Goal: Task Accomplishment & Management: Complete application form

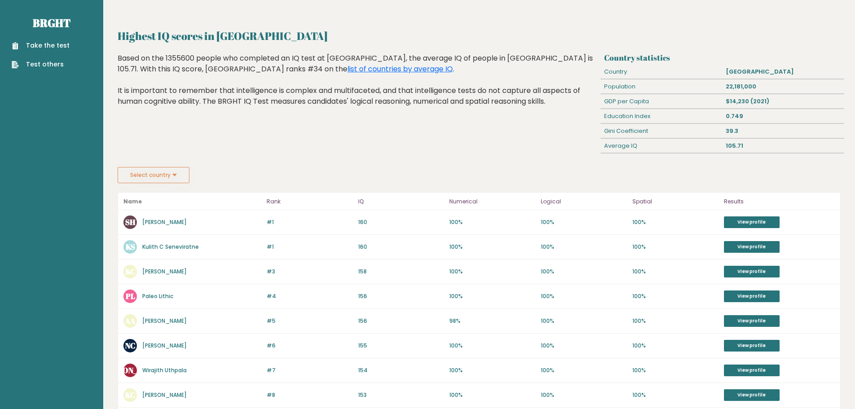
click at [81, 41] on div "Take the test Test others" at bounding box center [51, 49] width 89 height 39
click at [55, 41] on link "Take the test" at bounding box center [41, 45] width 58 height 9
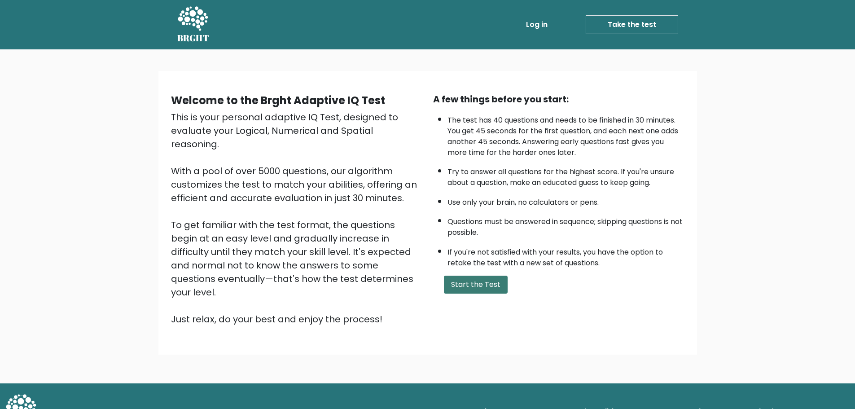
click at [477, 287] on button "Start the Test" at bounding box center [476, 285] width 64 height 18
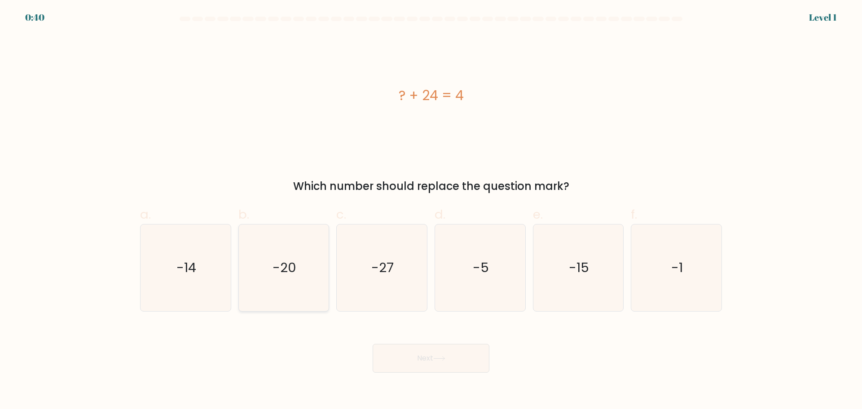
click at [302, 262] on icon "-20" at bounding box center [283, 267] width 87 height 87
click at [431, 210] on input "b. -20" at bounding box center [431, 208] width 0 height 6
radio input "true"
click at [467, 362] on button "Next" at bounding box center [430, 358] width 117 height 29
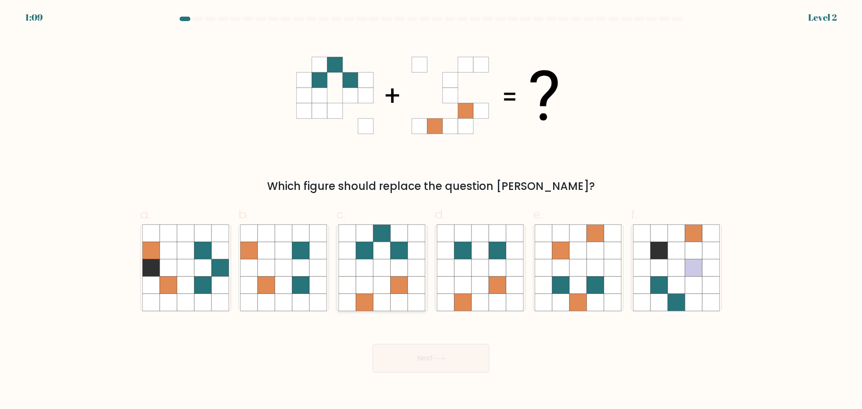
click at [400, 281] on icon at bounding box center [398, 284] width 17 height 17
click at [431, 210] on input "c." at bounding box center [431, 208] width 0 height 6
radio input "true"
click at [441, 343] on div "Next" at bounding box center [431, 347] width 592 height 50
click at [442, 364] on button "Next" at bounding box center [430, 358] width 117 height 29
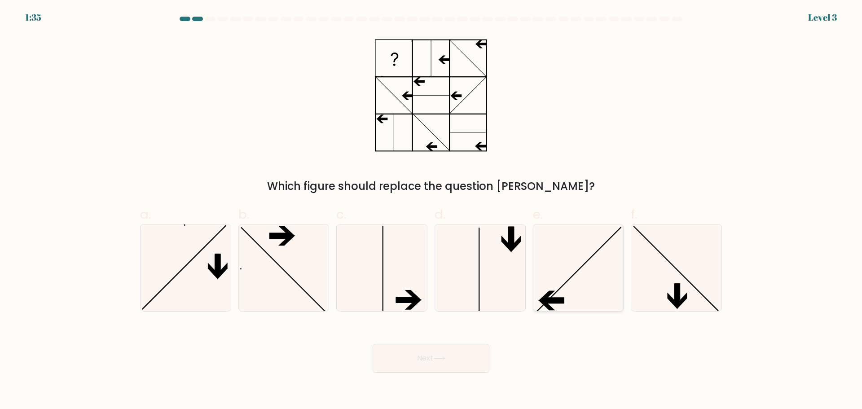
click at [575, 272] on line at bounding box center [579, 269] width 85 height 85
click at [431, 210] on input "e." at bounding box center [431, 208] width 0 height 6
radio input "true"
click at [473, 356] on button "Next" at bounding box center [430, 358] width 117 height 29
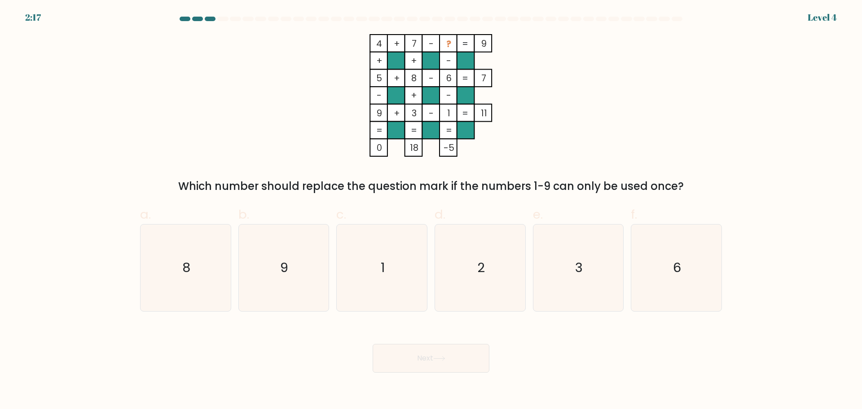
click at [457, 15] on div "2:17 Level 4" at bounding box center [431, 12] width 862 height 24
click at [581, 280] on icon "3" at bounding box center [577, 267] width 87 height 87
click at [431, 210] on input "e. 3" at bounding box center [431, 208] width 0 height 6
radio input "true"
click at [439, 356] on icon at bounding box center [439, 358] width 12 height 5
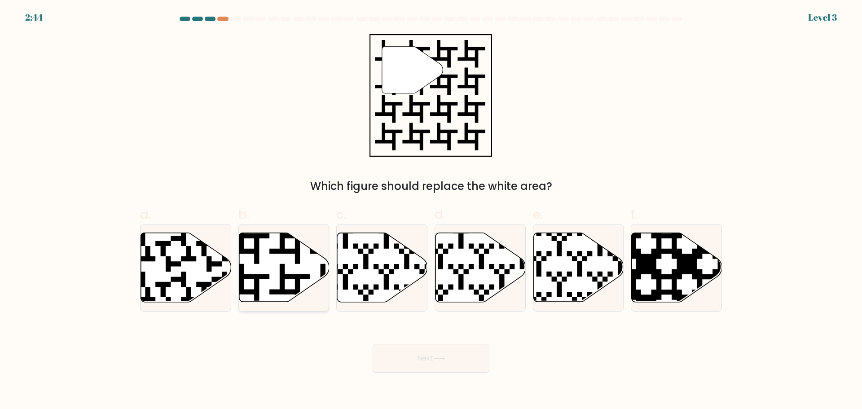
click at [303, 258] on icon at bounding box center [284, 266] width 90 height 69
click at [431, 210] on input "b." at bounding box center [431, 208] width 0 height 6
radio input "true"
click at [435, 353] on button "Next" at bounding box center [430, 358] width 117 height 29
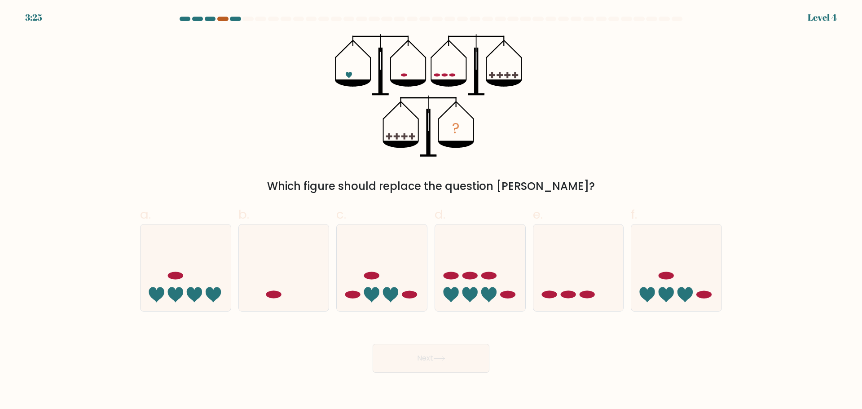
click at [222, 18] on div at bounding box center [222, 19] width 11 height 4
click at [223, 19] on div at bounding box center [222, 19] width 11 height 4
click at [577, 281] on icon at bounding box center [578, 267] width 90 height 74
click at [431, 210] on input "e." at bounding box center [431, 208] width 0 height 6
radio input "true"
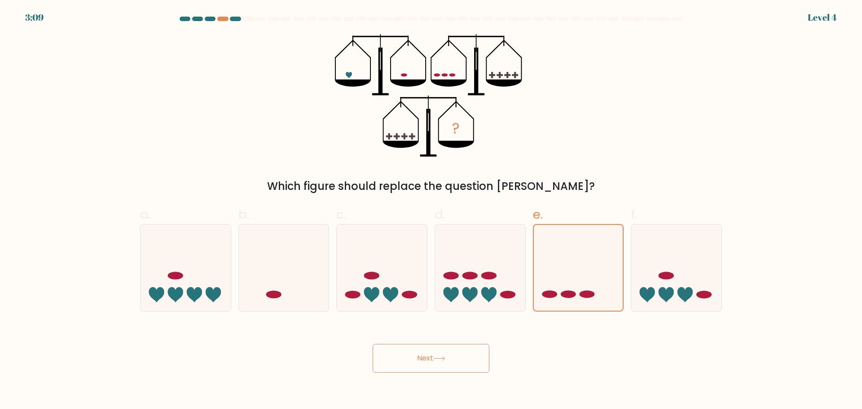
click at [470, 361] on button "Next" at bounding box center [430, 358] width 117 height 29
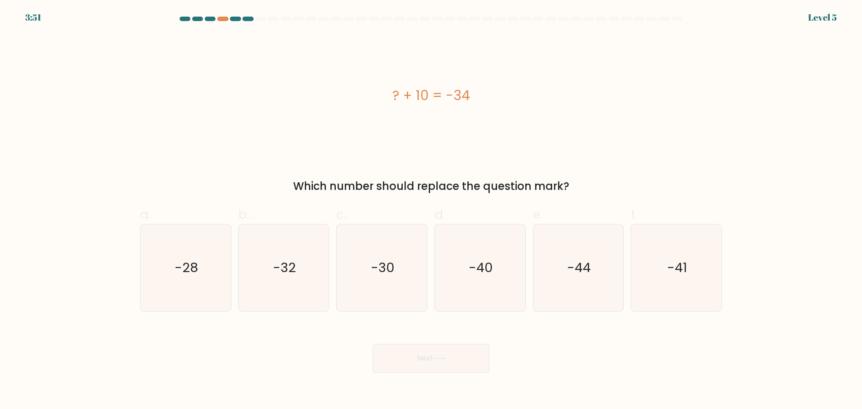
drag, startPoint x: 412, startPoint y: 94, endPoint x: 442, endPoint y: 96, distance: 31.0
click at [442, 96] on div "? + 10 = -34" at bounding box center [431, 95] width 582 height 20
click at [576, 282] on icon "-44" at bounding box center [577, 267] width 87 height 87
click at [431, 210] on input "e. -44" at bounding box center [431, 208] width 0 height 6
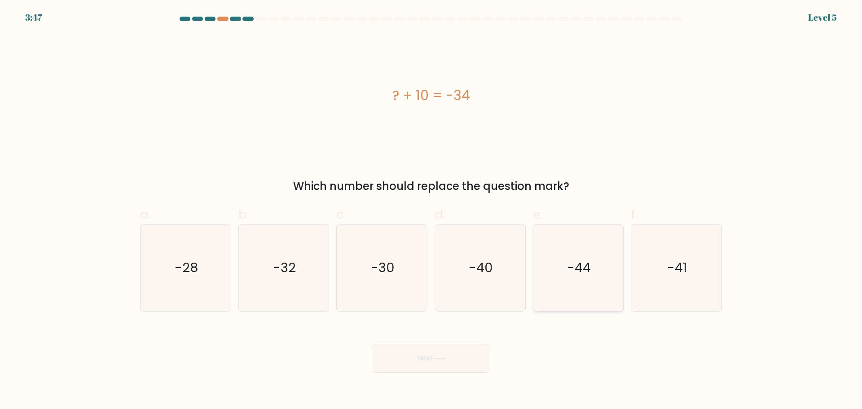
radio input "true"
click at [448, 358] on button "Next" at bounding box center [430, 358] width 117 height 29
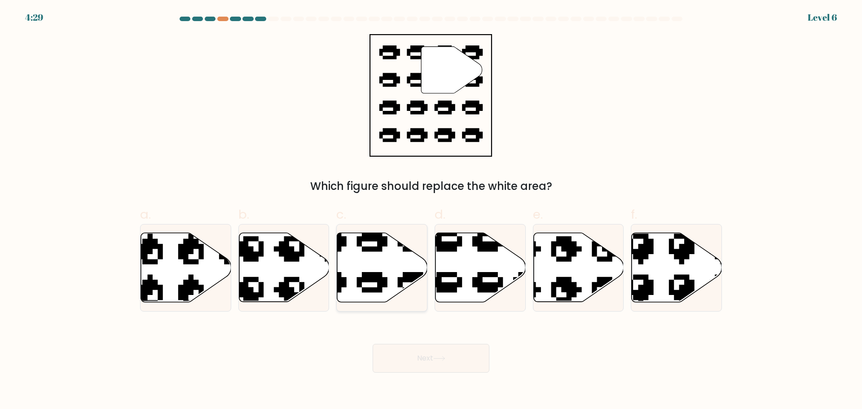
click at [397, 254] on icon at bounding box center [382, 266] width 90 height 69
click at [431, 210] on input "c." at bounding box center [431, 208] width 0 height 6
radio input "true"
click at [444, 364] on button "Next" at bounding box center [430, 358] width 117 height 29
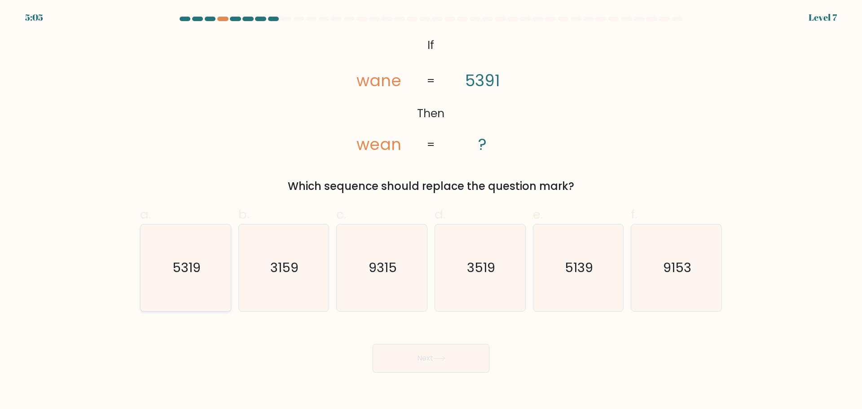
click at [199, 275] on text "5319" at bounding box center [186, 267] width 28 height 18
click at [431, 210] on input "a. 5319" at bounding box center [431, 208] width 0 height 6
radio input "true"
click at [578, 276] on icon "5139" at bounding box center [577, 267] width 87 height 87
click at [431, 210] on input "e. 5139" at bounding box center [431, 208] width 0 height 6
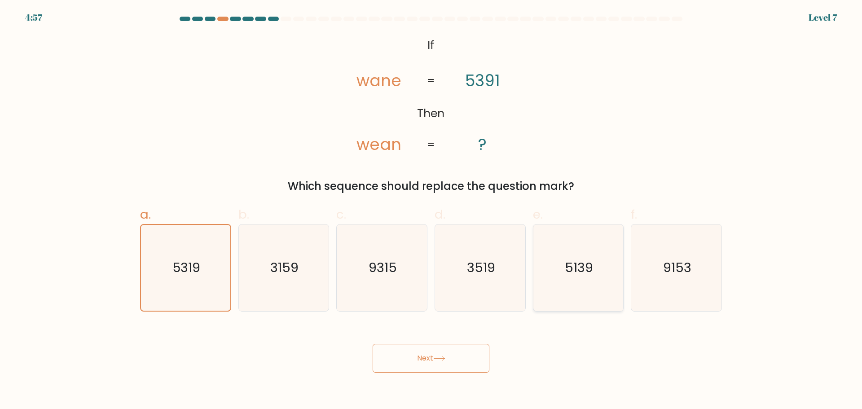
radio input "true"
click at [435, 355] on button "Next" at bounding box center [430, 358] width 117 height 29
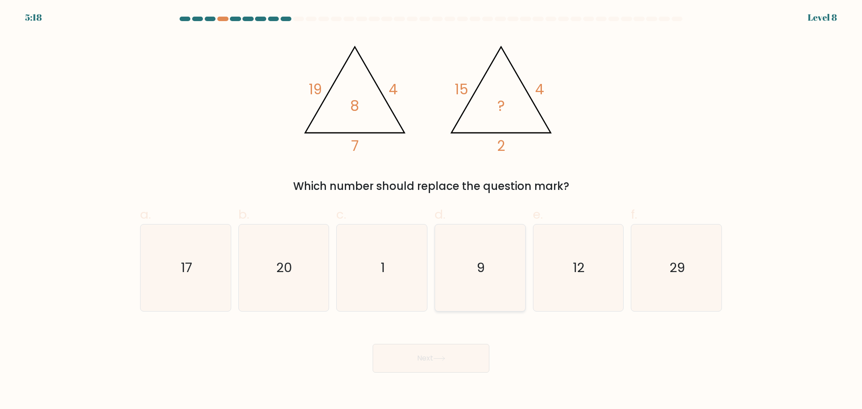
click at [489, 247] on icon "9" at bounding box center [480, 267] width 87 height 87
click at [431, 210] on input "d. 9" at bounding box center [431, 208] width 0 height 6
radio input "true"
click at [446, 355] on button "Next" at bounding box center [430, 358] width 117 height 29
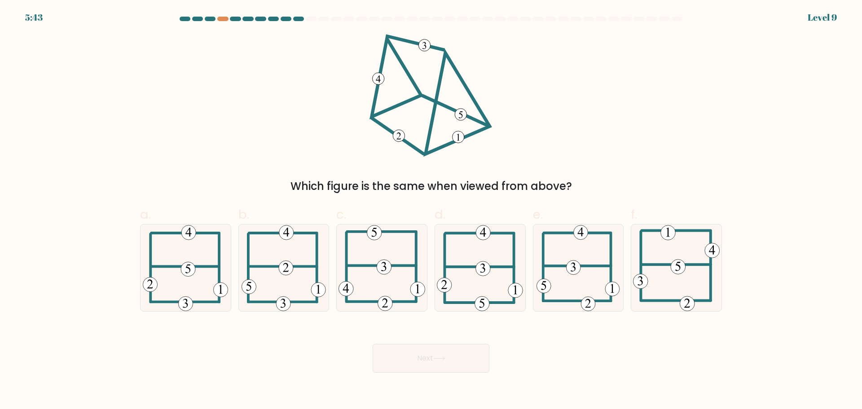
drag, startPoint x: 431, startPoint y: 57, endPoint x: 494, endPoint y: 54, distance: 62.9
click at [494, 54] on div "Which figure is the same when viewed from above?" at bounding box center [431, 114] width 592 height 160
drag, startPoint x: 376, startPoint y: 67, endPoint x: 389, endPoint y: 88, distance: 24.9
click at [389, 88] on icon at bounding box center [430, 95] width 123 height 123
click at [388, 254] on icon at bounding box center [381, 267] width 87 height 87
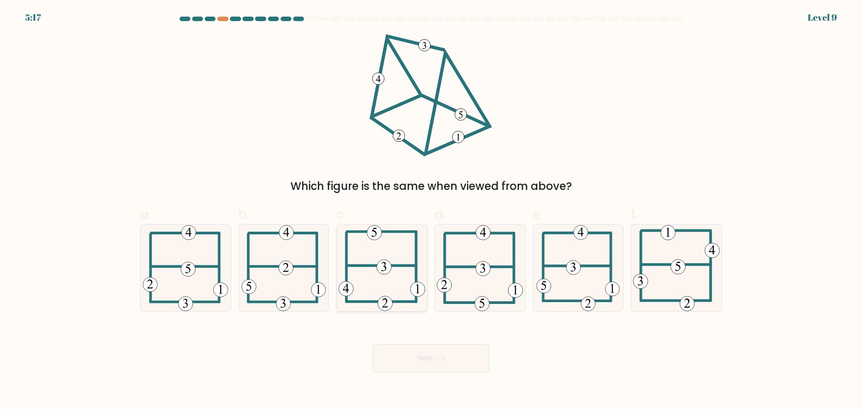
click at [431, 210] on input "c." at bounding box center [431, 208] width 0 height 6
radio input "true"
click at [448, 350] on button "Next" at bounding box center [430, 358] width 117 height 29
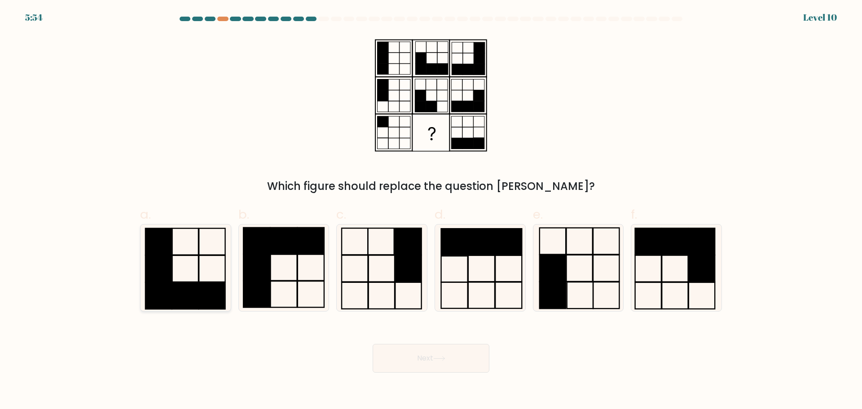
click at [201, 289] on rect at bounding box center [212, 295] width 26 height 26
click at [431, 210] on input "a." at bounding box center [431, 208] width 0 height 6
radio input "true"
click at [442, 360] on button "Next" at bounding box center [430, 358] width 117 height 29
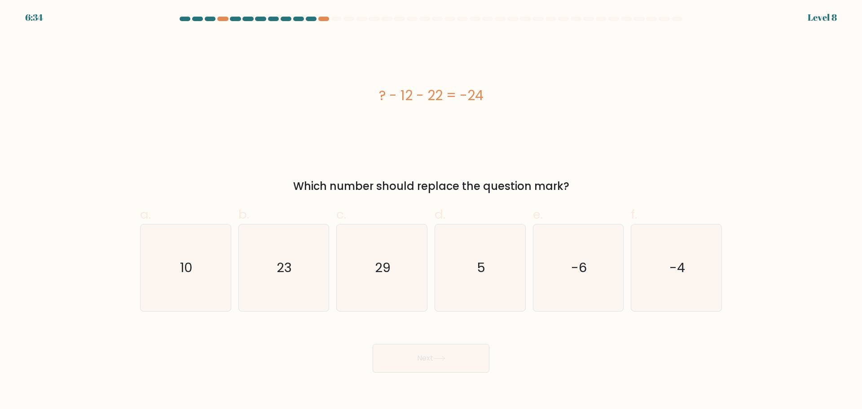
drag, startPoint x: 391, startPoint y: 89, endPoint x: 438, endPoint y: 91, distance: 46.7
click at [438, 91] on div "? - 12 - 22 = -24" at bounding box center [431, 95] width 582 height 20
click at [142, 248] on icon "10" at bounding box center [185, 267] width 87 height 87
click at [431, 210] on input "a. 10" at bounding box center [431, 208] width 0 height 6
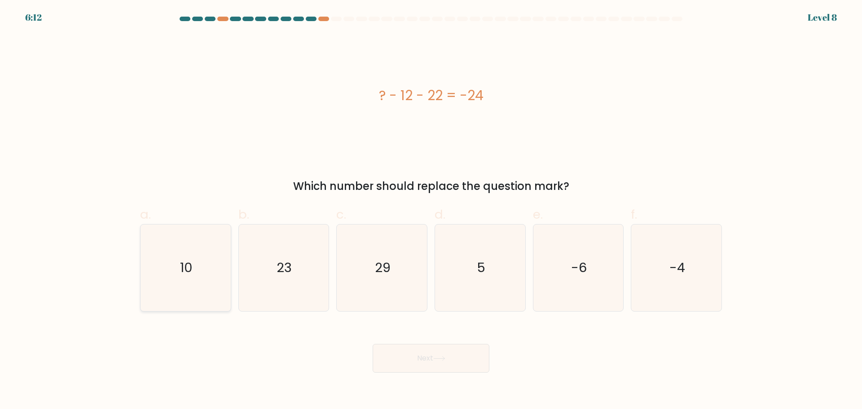
radio input "true"
click at [385, 350] on button "Next" at bounding box center [430, 358] width 117 height 29
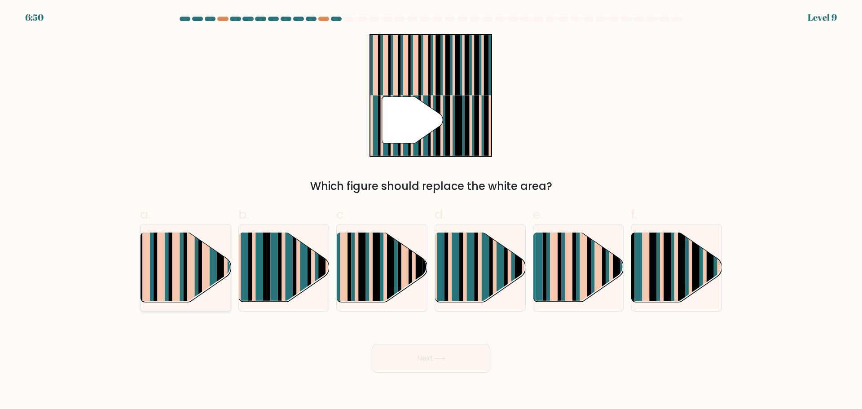
click at [194, 273] on rect at bounding box center [191, 259] width 8 height 89
click at [431, 210] on input "a." at bounding box center [431, 208] width 0 height 6
radio input "true"
click at [409, 280] on rect at bounding box center [410, 259] width 4 height 89
click at [431, 210] on input "c." at bounding box center [431, 208] width 0 height 6
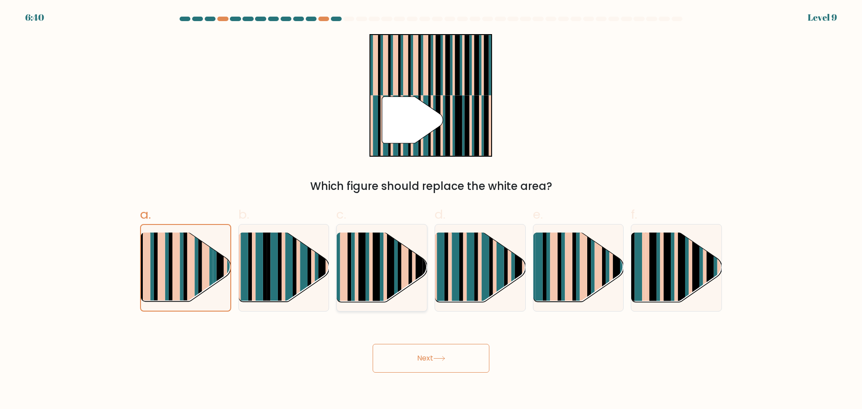
radio input "true"
click at [299, 273] on rect at bounding box center [298, 275] width 4 height 89
click at [431, 210] on input "b." at bounding box center [431, 208] width 0 height 6
radio input "true"
click at [193, 267] on rect at bounding box center [191, 259] width 8 height 89
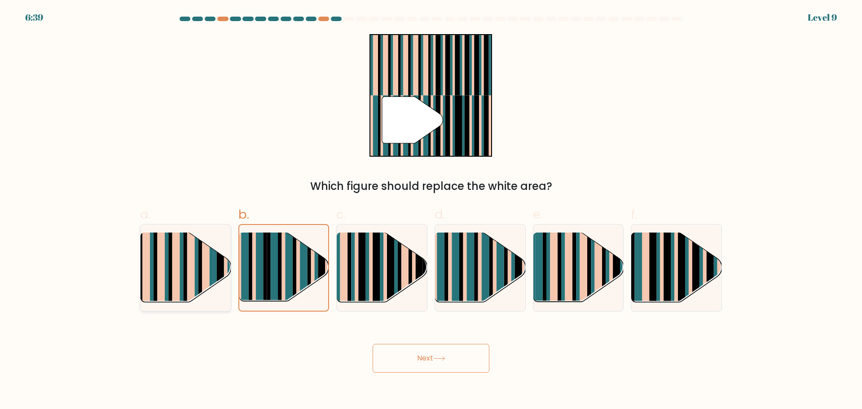
click at [431, 210] on input "a." at bounding box center [431, 208] width 0 height 6
radio input "true"
click at [466, 350] on button "Next" at bounding box center [430, 358] width 117 height 29
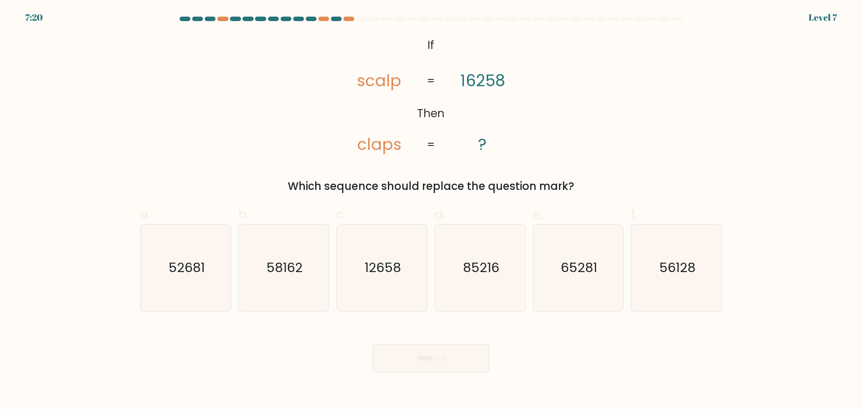
click at [401, 121] on icon "@import url('https://fonts.googleapis.com/css?family=Abril+Fatface:400,100,100i…" at bounding box center [430, 95] width 199 height 123
click at [385, 81] on tspan "scalp" at bounding box center [379, 81] width 44 height 22
click at [576, 260] on text "65281" at bounding box center [578, 267] width 36 height 18
click at [431, 210] on input "e. 65281" at bounding box center [431, 208] width 0 height 6
radio input "true"
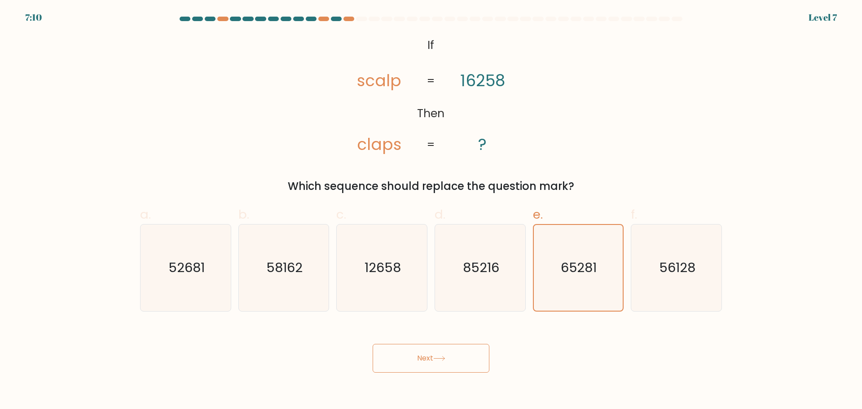
click at [453, 359] on button "Next" at bounding box center [430, 358] width 117 height 29
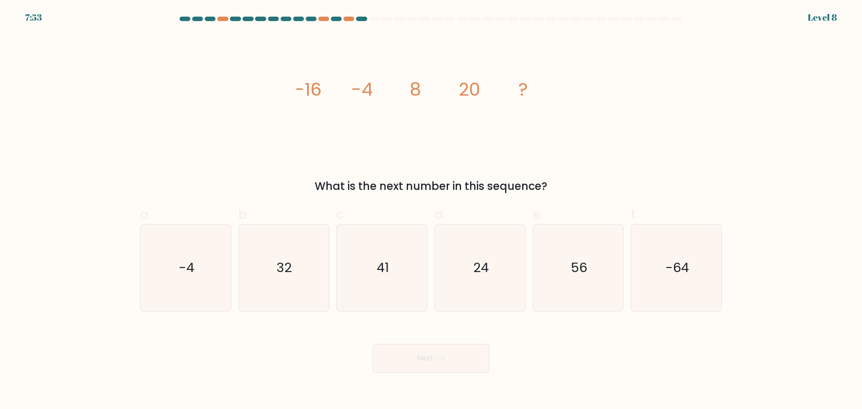
click at [469, 175] on div "image/svg+xml -16 -4 8 20 ? What is the next number in this sequence?" at bounding box center [431, 114] width 592 height 160
click at [576, 284] on icon "56" at bounding box center [577, 267] width 87 height 87
click at [431, 210] on input "e. 56" at bounding box center [431, 208] width 0 height 6
radio input "true"
click at [472, 353] on button "Next" at bounding box center [430, 358] width 117 height 29
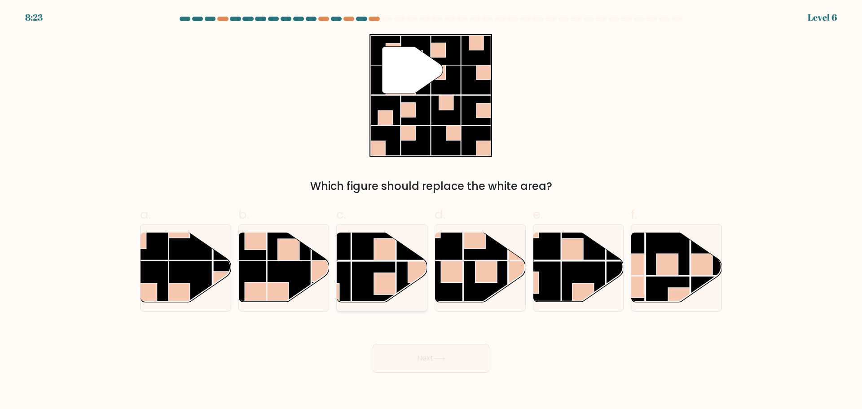
click at [392, 272] on rect at bounding box center [373, 283] width 44 height 44
click at [431, 210] on input "c." at bounding box center [431, 208] width 0 height 6
radio input "true"
click at [436, 357] on icon at bounding box center [439, 358] width 12 height 5
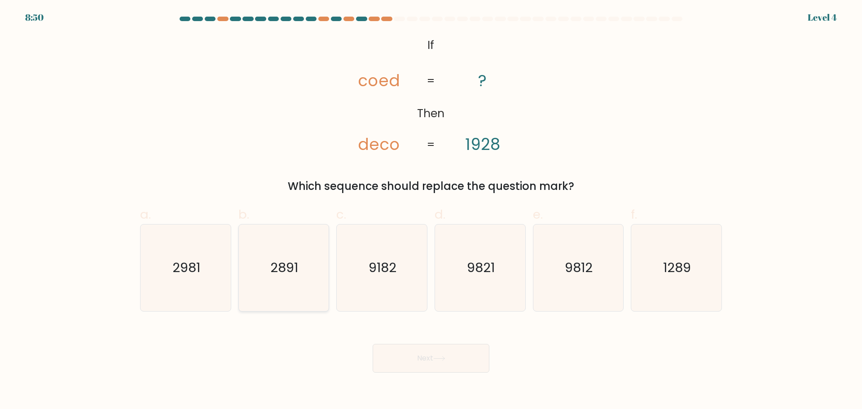
click at [280, 284] on icon "2891" at bounding box center [283, 267] width 87 height 87
click at [431, 210] on input "b. 2891" at bounding box center [431, 208] width 0 height 6
radio input "true"
click at [454, 355] on button "Next" at bounding box center [430, 358] width 117 height 29
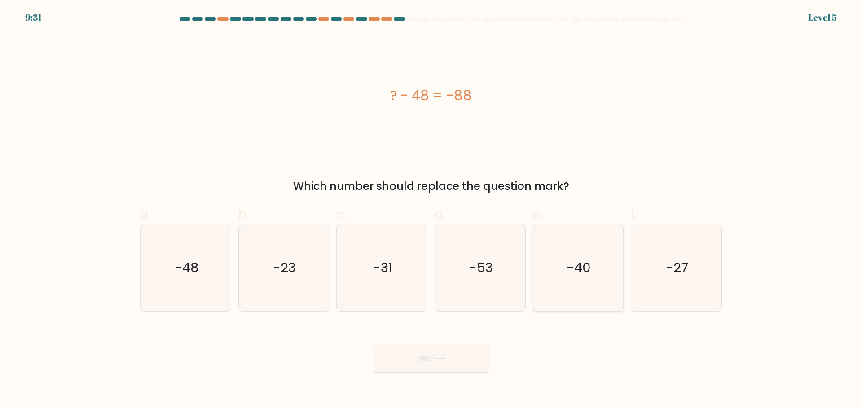
click at [583, 266] on text "-40" at bounding box center [579, 267] width 24 height 18
click at [431, 210] on input "e. -40" at bounding box center [431, 208] width 0 height 6
radio input "true"
click at [437, 359] on icon at bounding box center [439, 358] width 12 height 5
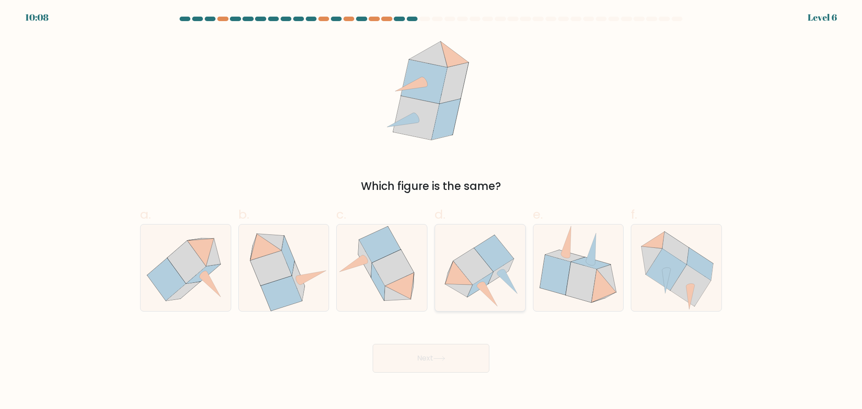
click at [502, 260] on icon at bounding box center [493, 253] width 39 height 36
click at [431, 210] on input "d." at bounding box center [431, 208] width 0 height 6
radio input "true"
click at [455, 355] on button "Next" at bounding box center [430, 358] width 117 height 29
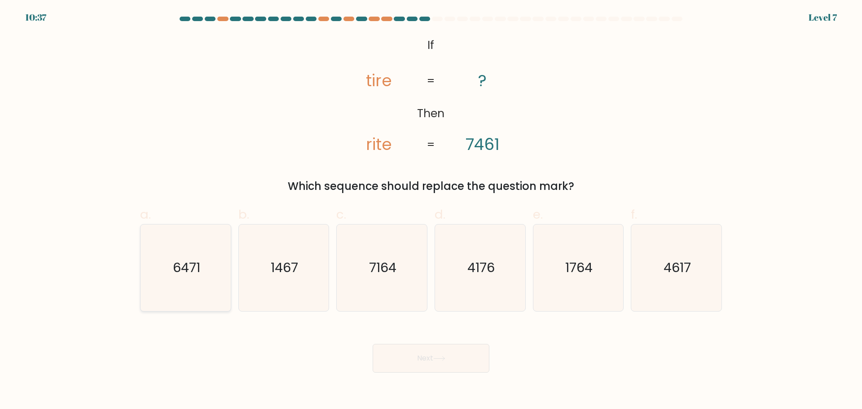
click at [202, 267] on icon "6471" at bounding box center [185, 267] width 87 height 87
click at [431, 210] on input "a. 6471" at bounding box center [431, 208] width 0 height 6
radio input "true"
click at [433, 350] on button "Next" at bounding box center [430, 358] width 117 height 29
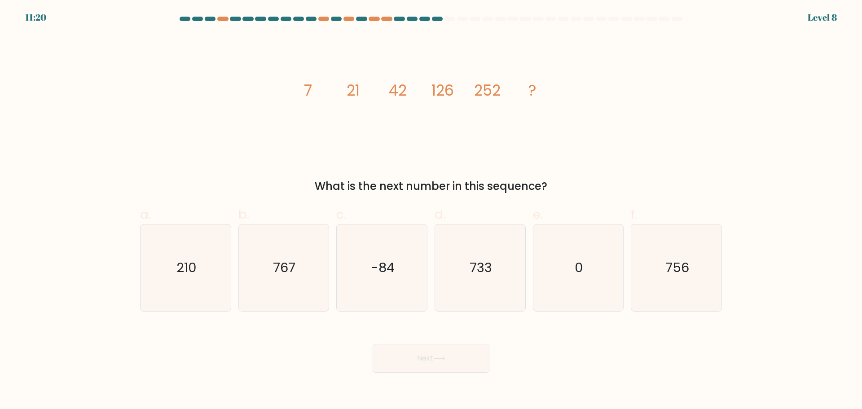
click at [468, 83] on icon "image/svg+xml 7 21 42 126 252 ?" at bounding box center [430, 95] width 269 height 123
click at [444, 97] on tspan "126" at bounding box center [442, 90] width 22 height 21
click at [678, 280] on icon "756" at bounding box center [676, 267] width 87 height 87
click at [431, 210] on input "f. 756" at bounding box center [431, 208] width 0 height 6
radio input "true"
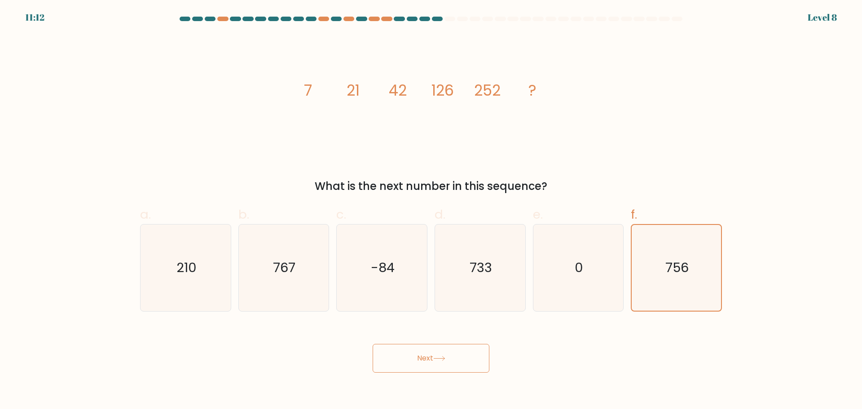
click at [427, 358] on button "Next" at bounding box center [430, 358] width 117 height 29
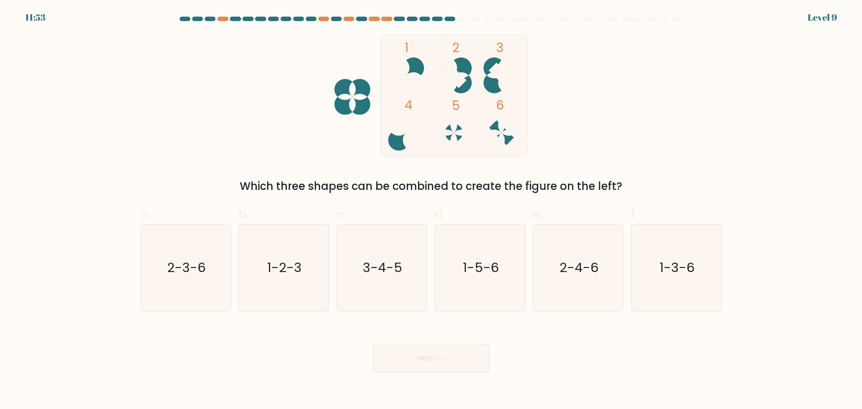
click at [497, 175] on div "1 2 3 4 5 6 Which three shapes can be combined to create the figure on the left?" at bounding box center [431, 114] width 592 height 160
click at [513, 189] on div "Which three shapes can be combined to create the figure on the left?" at bounding box center [430, 186] width 571 height 16
click at [399, 271] on text "3-4-5" at bounding box center [382, 267] width 39 height 18
click at [431, 210] on input "c. 3-4-5" at bounding box center [431, 208] width 0 height 6
radio input "true"
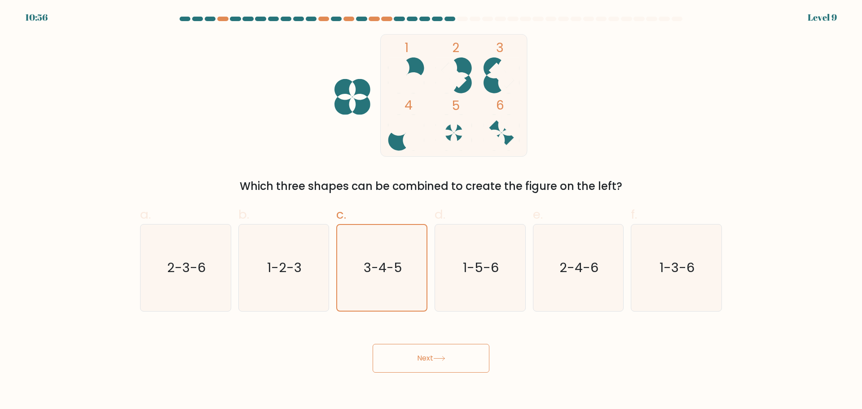
click at [443, 346] on button "Next" at bounding box center [430, 358] width 117 height 29
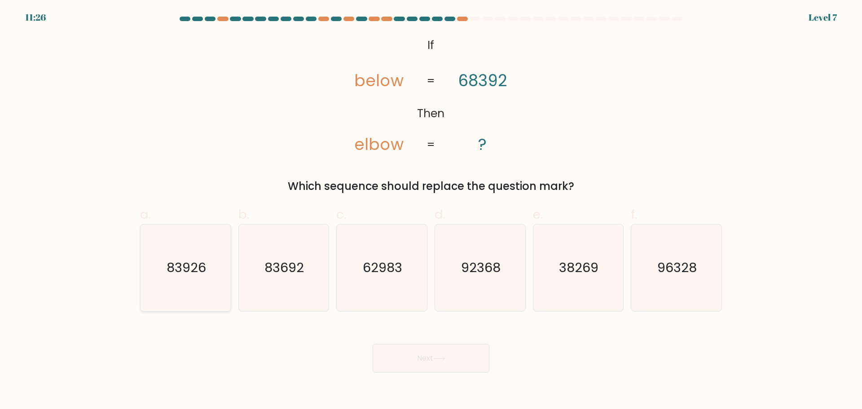
click at [203, 272] on text "83926" at bounding box center [185, 267] width 39 height 18
click at [431, 210] on input "a. 83926" at bounding box center [431, 208] width 0 height 6
radio input "true"
click at [302, 278] on icon "83692" at bounding box center [283, 267] width 87 height 87
click at [431, 210] on input "b. 83692" at bounding box center [431, 208] width 0 height 6
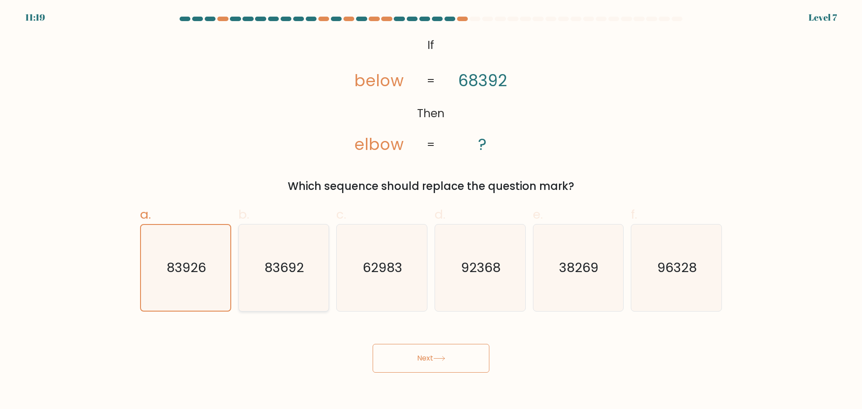
radio input "true"
click at [302, 278] on icon "83692" at bounding box center [284, 268] width 86 height 86
click at [431, 210] on input "b. 83692" at bounding box center [431, 208] width 0 height 6
click at [411, 352] on button "Next" at bounding box center [430, 358] width 117 height 29
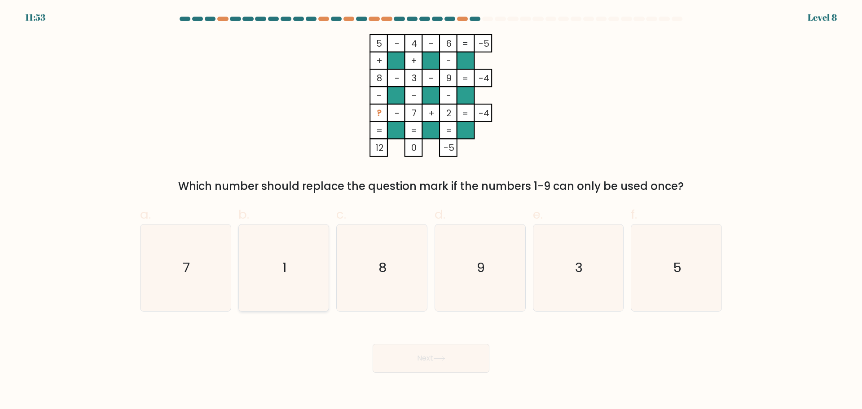
click at [294, 278] on icon "1" at bounding box center [283, 267] width 87 height 87
click at [431, 210] on input "b. 1" at bounding box center [431, 208] width 0 height 6
radio input "true"
click at [441, 343] on div "Next" at bounding box center [431, 347] width 592 height 50
click at [438, 360] on icon at bounding box center [439, 358] width 12 height 5
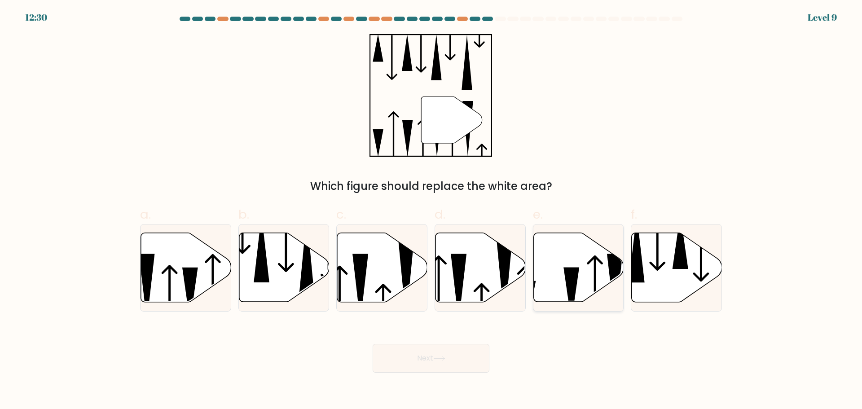
click at [571, 270] on icon at bounding box center [571, 294] width 16 height 54
click at [431, 210] on input "e." at bounding box center [431, 208] width 0 height 6
radio input "true"
click at [438, 358] on icon at bounding box center [438, 358] width 11 height 4
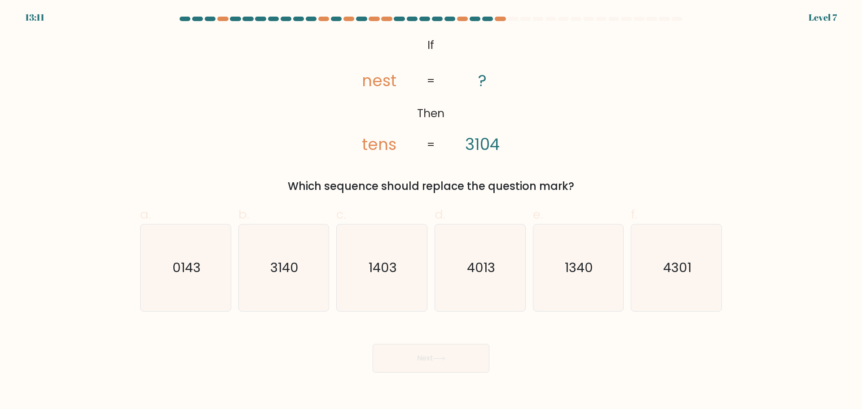
click at [377, 143] on tspan "tens" at bounding box center [379, 144] width 35 height 22
click at [496, 257] on icon "4013" at bounding box center [480, 267] width 87 height 87
click at [431, 210] on input "d. 4013" at bounding box center [431, 208] width 0 height 6
radio input "true"
click at [665, 277] on icon "4301" at bounding box center [676, 267] width 87 height 87
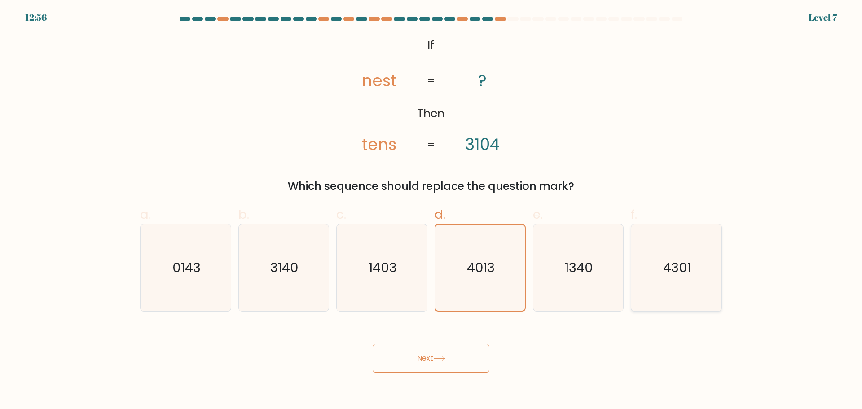
click at [431, 210] on input "f. 4301" at bounding box center [431, 208] width 0 height 6
radio input "true"
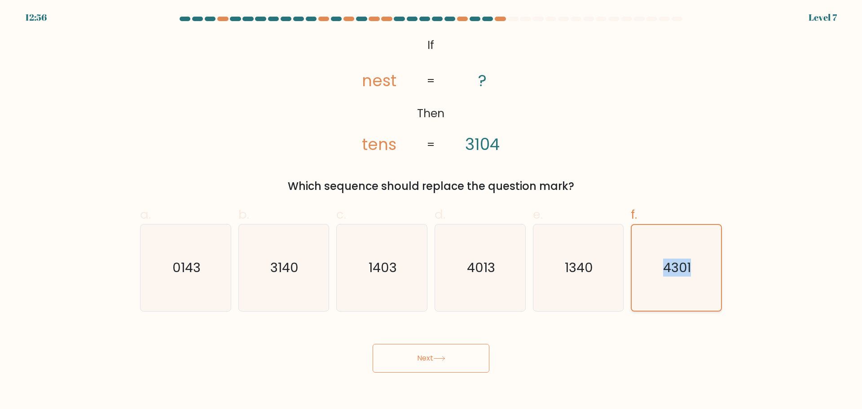
click at [665, 277] on icon "4301" at bounding box center [676, 268] width 86 height 86
click at [431, 210] on input "f. 4301" at bounding box center [431, 208] width 0 height 6
click at [651, 336] on div "Next" at bounding box center [431, 347] width 592 height 50
click at [490, 267] on text "4013" at bounding box center [481, 267] width 28 height 18
click at [431, 210] on input "d. 4013" at bounding box center [431, 208] width 0 height 6
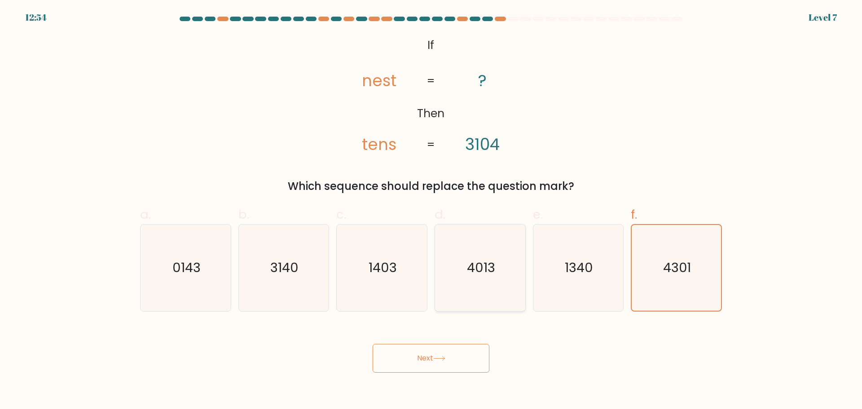
radio input "true"
click at [209, 253] on icon "0143" at bounding box center [185, 267] width 87 height 87
click at [431, 210] on input "a. 0143" at bounding box center [431, 208] width 0 height 6
radio input "true"
click at [414, 363] on button "Next" at bounding box center [430, 358] width 117 height 29
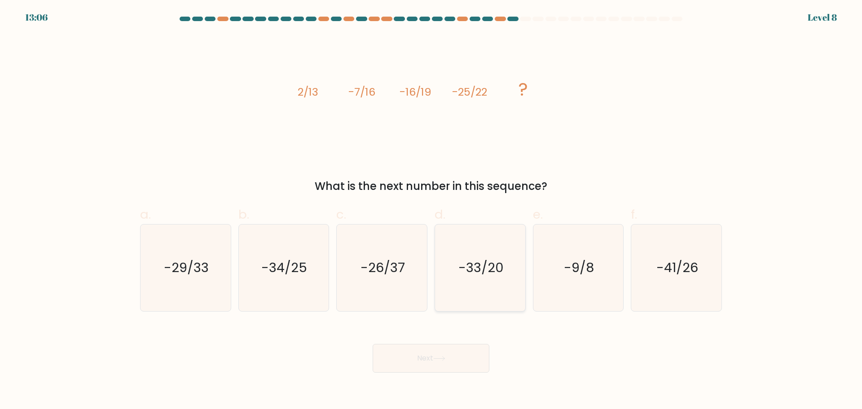
click at [492, 259] on text "-33/20" at bounding box center [480, 267] width 45 height 18
click at [431, 210] on input "d. -33/20" at bounding box center [431, 208] width 0 height 6
radio input "true"
click at [450, 356] on button "Next" at bounding box center [430, 358] width 117 height 29
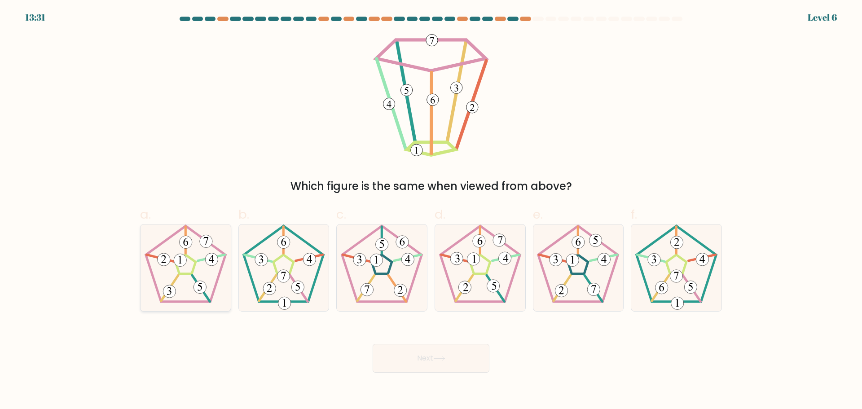
click at [181, 261] on 552 at bounding box center [180, 260] width 13 height 13
click at [431, 210] on input "a." at bounding box center [431, 208] width 0 height 6
radio input "true"
click at [455, 359] on button "Next" at bounding box center [430, 358] width 117 height 29
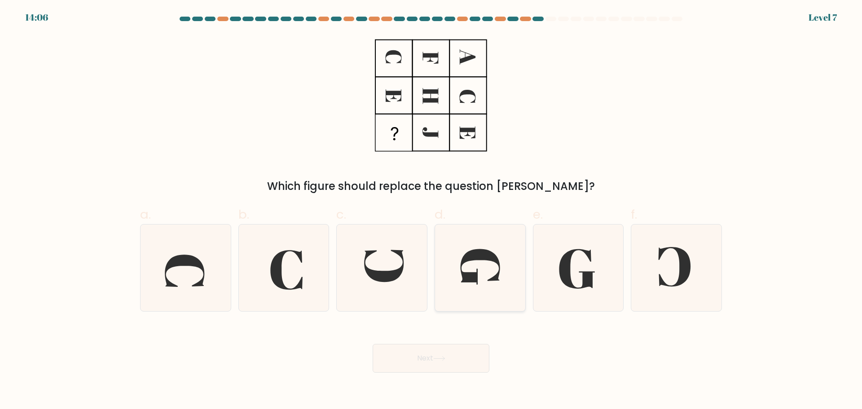
click at [481, 280] on icon at bounding box center [480, 267] width 87 height 87
click at [431, 210] on input "d." at bounding box center [431, 208] width 0 height 6
radio input "true"
click at [445, 356] on icon at bounding box center [439, 358] width 12 height 5
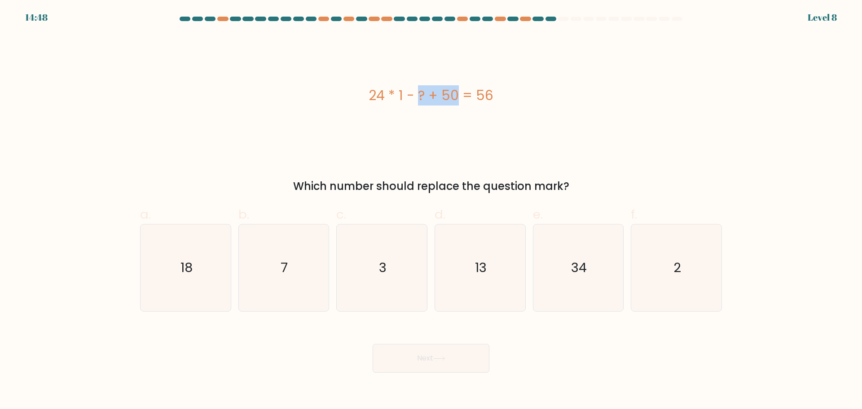
drag, startPoint x: 369, startPoint y: 94, endPoint x: 403, endPoint y: 91, distance: 33.8
click at [403, 91] on div "24 * 1 - ? + 50 = 56" at bounding box center [431, 95] width 582 height 20
click at [401, 83] on div "24 * 1 - ? + 50 = 56" at bounding box center [431, 95] width 582 height 123
click at [198, 254] on icon "18" at bounding box center [185, 267] width 87 height 87
click at [431, 210] on input "a. 18" at bounding box center [431, 208] width 0 height 6
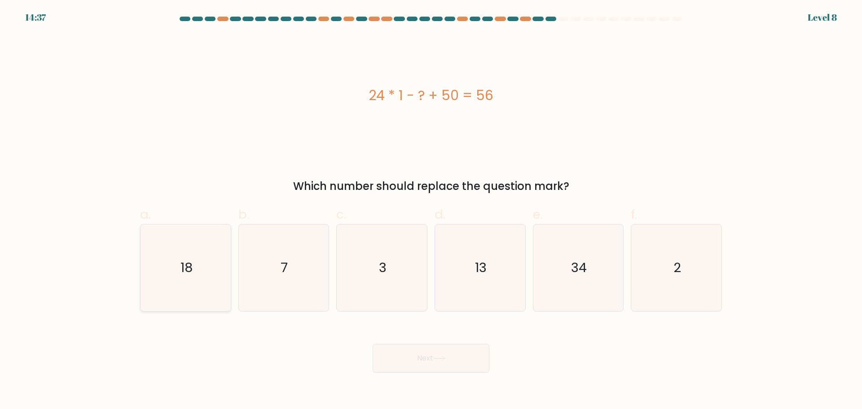
radio input "true"
click at [421, 361] on button "Next" at bounding box center [430, 358] width 117 height 29
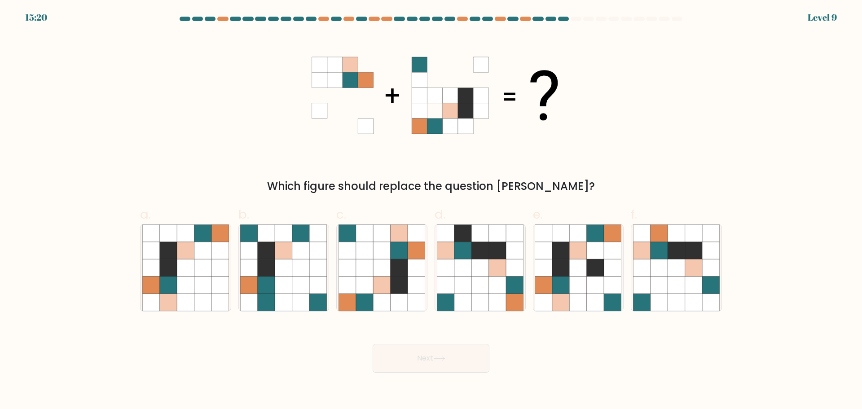
click at [407, 96] on icon at bounding box center [430, 95] width 269 height 123
click at [387, 245] on icon at bounding box center [381, 249] width 17 height 17
click at [431, 210] on input "c." at bounding box center [431, 208] width 0 height 6
radio input "true"
click at [417, 350] on button "Next" at bounding box center [430, 358] width 117 height 29
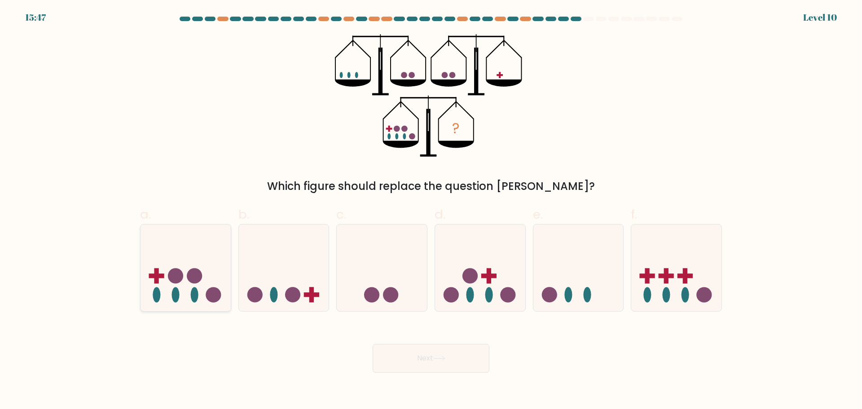
click at [209, 266] on icon at bounding box center [185, 267] width 90 height 74
click at [431, 210] on input "a." at bounding box center [431, 208] width 0 height 6
radio input "true"
click at [447, 352] on button "Next" at bounding box center [430, 358] width 117 height 29
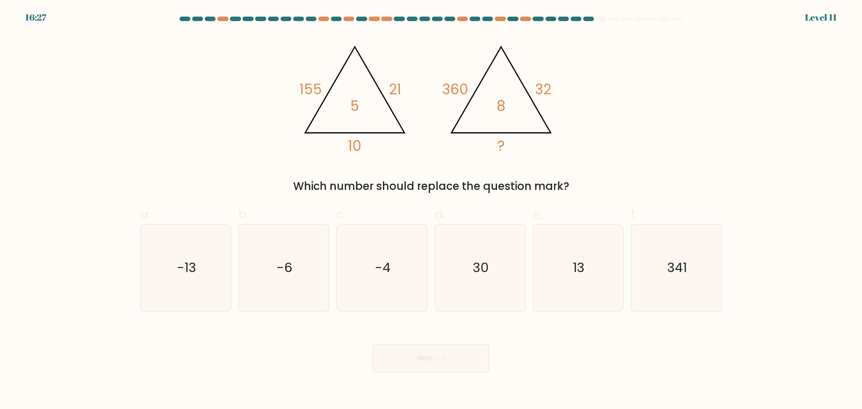
click at [458, 87] on tspan "360" at bounding box center [455, 89] width 26 height 20
drag, startPoint x: 440, startPoint y: 87, endPoint x: 504, endPoint y: 109, distance: 68.0
click at [504, 109] on icon "@import url('https://fonts.googleapis.com/css?family=Abril+Fatface:400,100,100i…" at bounding box center [430, 95] width 269 height 123
click at [504, 109] on tspan "8" at bounding box center [501, 106] width 9 height 20
drag, startPoint x: 463, startPoint y: 89, endPoint x: 495, endPoint y: 100, distance: 33.2
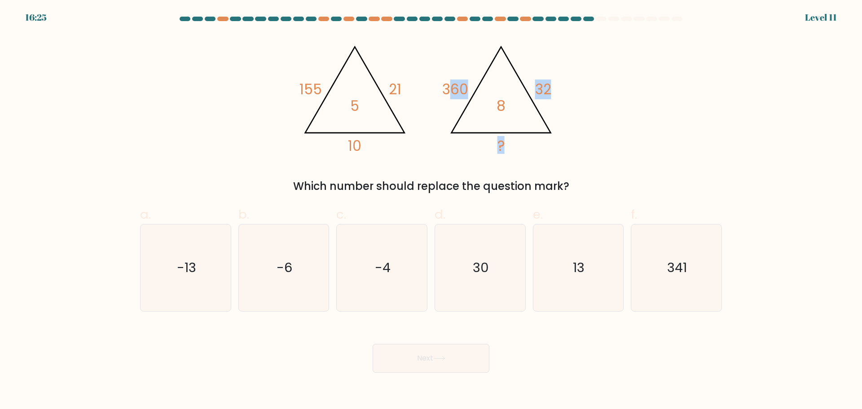
click at [495, 100] on icon "@import url('https://fonts.googleapis.com/css?family=Abril+Fatface:400,100,100i…" at bounding box center [430, 95] width 269 height 123
click at [500, 104] on tspan "8" at bounding box center [501, 106] width 9 height 20
drag, startPoint x: 306, startPoint y: 85, endPoint x: 336, endPoint y: 94, distance: 30.9
click at [336, 94] on icon "@import url('https://fonts.googleapis.com/css?family=Abril+Fatface:400,100,100i…" at bounding box center [430, 95] width 269 height 123
click at [317, 91] on tspan "155" at bounding box center [310, 89] width 22 height 20
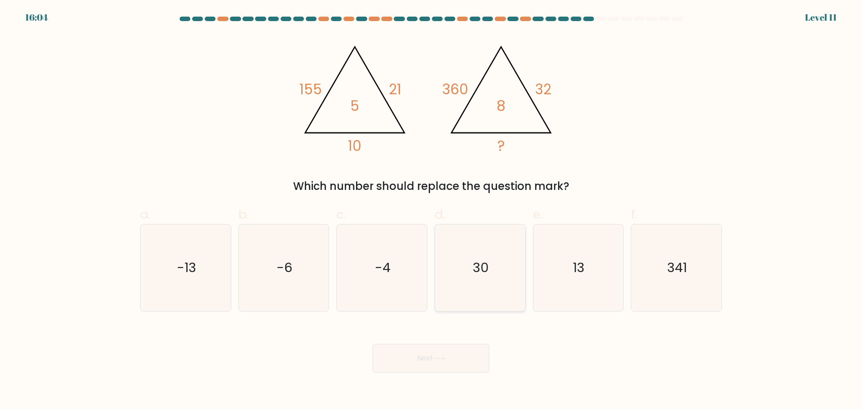
click at [490, 268] on icon "30" at bounding box center [480, 267] width 87 height 87
click at [431, 210] on input "d. 30" at bounding box center [431, 208] width 0 height 6
radio input "true"
click at [438, 353] on button "Next" at bounding box center [430, 358] width 117 height 29
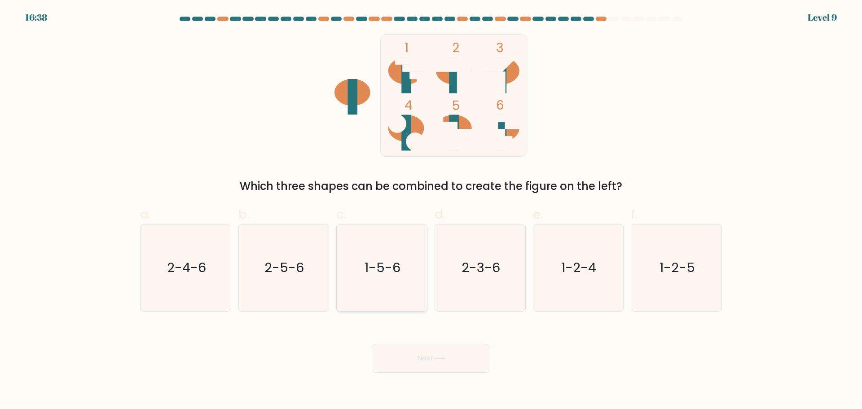
click at [404, 263] on icon "1-5-6" at bounding box center [381, 267] width 87 height 87
click at [431, 210] on input "c. 1-5-6" at bounding box center [431, 208] width 0 height 6
radio input "true"
click at [434, 352] on button "Next" at bounding box center [430, 358] width 117 height 29
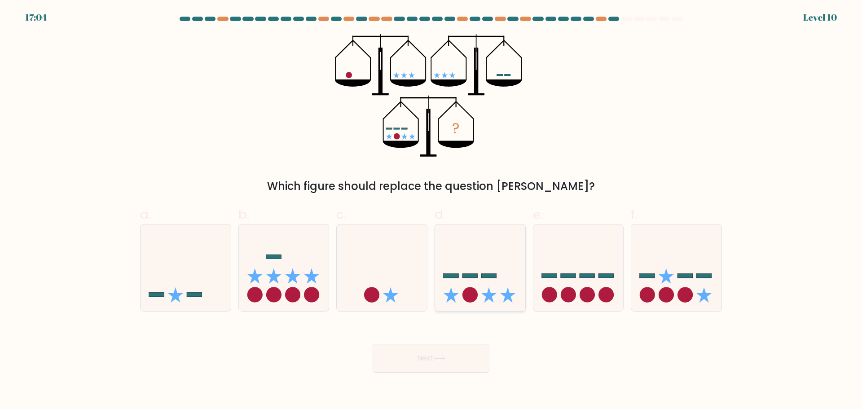
click at [473, 293] on circle at bounding box center [469, 294] width 15 height 15
click at [431, 210] on input "d." at bounding box center [431, 208] width 0 height 6
radio input "true"
click at [447, 362] on button "Next" at bounding box center [430, 358] width 117 height 29
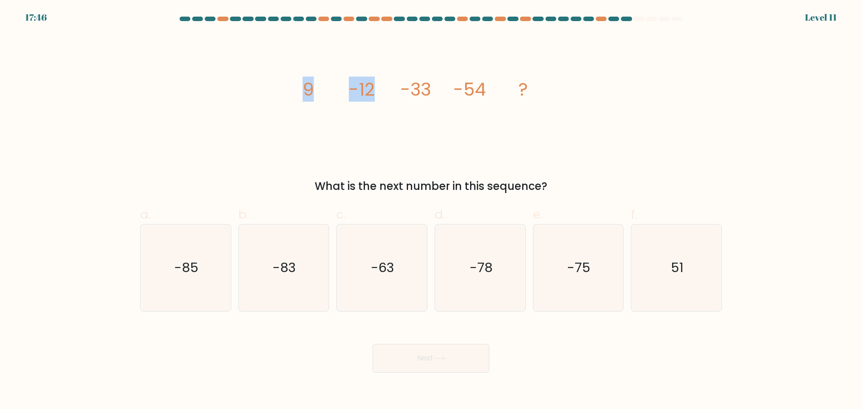
drag, startPoint x: 306, startPoint y: 82, endPoint x: 397, endPoint y: 77, distance: 90.8
click at [397, 77] on icon "image/svg+xml 9 -12 -33 -54 ?" at bounding box center [430, 95] width 269 height 123
click at [393, 79] on icon "image/svg+xml 9 -12 -33 -54 ?" at bounding box center [430, 95] width 269 height 123
click at [475, 284] on icon "-78" at bounding box center [480, 267] width 87 height 87
click at [431, 210] on input "d. -78" at bounding box center [431, 208] width 0 height 6
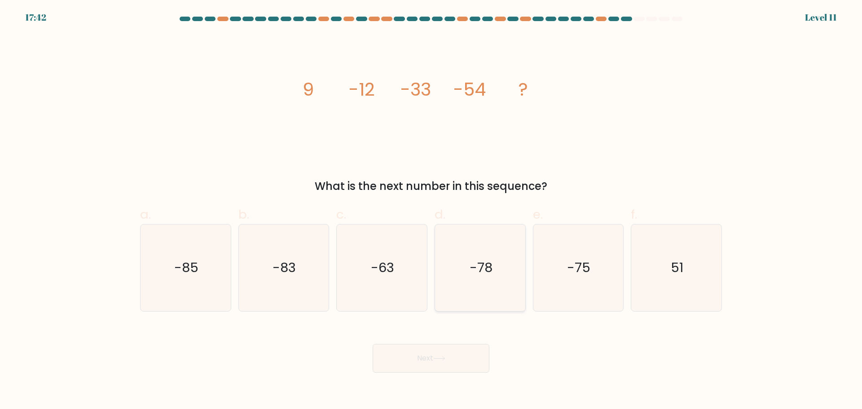
radio input "true"
click at [452, 348] on button "Next" at bounding box center [430, 358] width 117 height 29
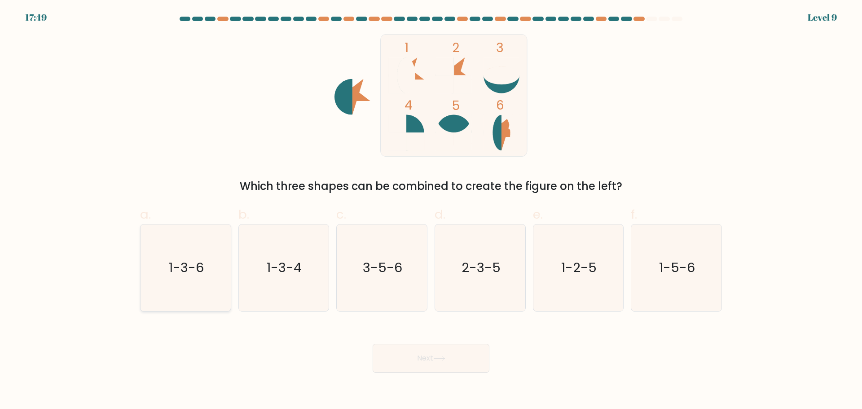
click at [192, 279] on icon "1-3-6" at bounding box center [185, 267] width 87 height 87
click at [431, 210] on input "a. 1-3-6" at bounding box center [431, 208] width 0 height 6
radio input "true"
click at [425, 361] on button "Next" at bounding box center [430, 358] width 117 height 29
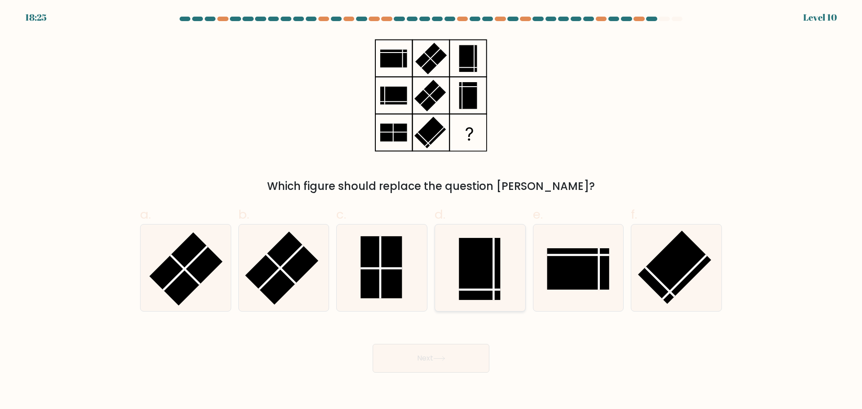
click at [480, 287] on rect at bounding box center [479, 269] width 41 height 62
click at [431, 210] on input "d." at bounding box center [431, 208] width 0 height 6
radio input "true"
click at [491, 277] on rect at bounding box center [479, 268] width 41 height 61
click at [431, 210] on input "d." at bounding box center [431, 208] width 0 height 6
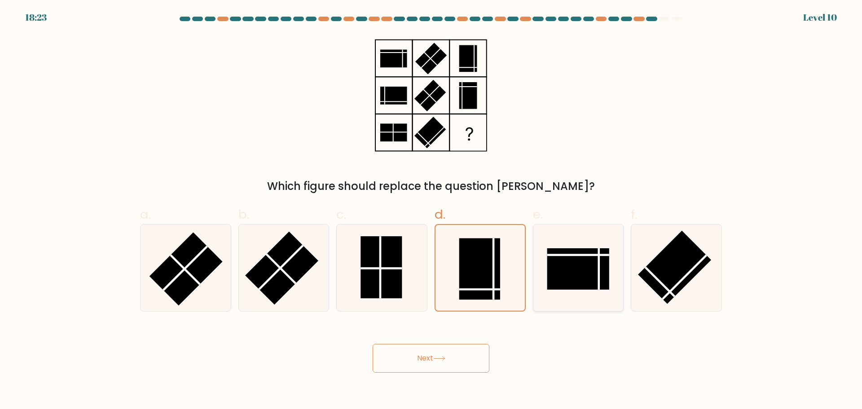
click at [563, 275] on rect at bounding box center [578, 268] width 62 height 41
click at [431, 210] on input "e." at bounding box center [431, 208] width 0 height 6
radio input "true"
click at [411, 275] on icon at bounding box center [381, 267] width 87 height 87
click at [431, 210] on input "c." at bounding box center [431, 208] width 0 height 6
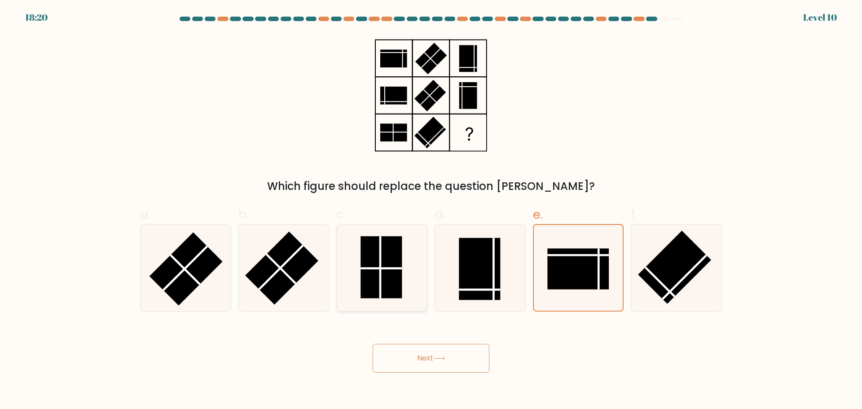
radio input "true"
click at [459, 348] on button "Next" at bounding box center [430, 358] width 117 height 29
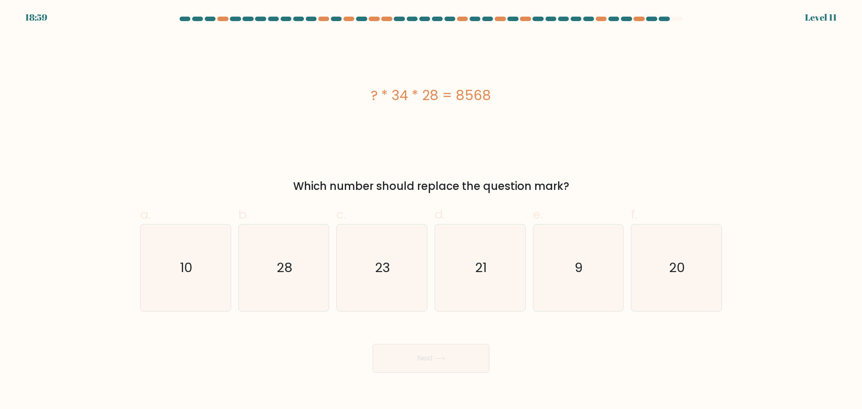
drag, startPoint x: 433, startPoint y: 99, endPoint x: 449, endPoint y: 99, distance: 15.7
click at [449, 99] on div "? * 34 * 28 = 8568" at bounding box center [431, 95] width 582 height 20
drag, startPoint x: 370, startPoint y: 96, endPoint x: 520, endPoint y: 92, distance: 149.9
click at [520, 92] on div "? * 34 * 28 = 8568" at bounding box center [431, 95] width 582 height 20
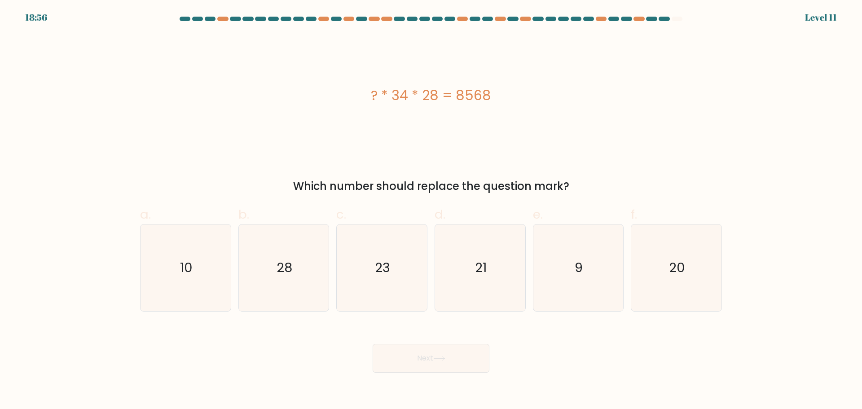
copy div "? * 34 * 28 = 8568"
click at [595, 263] on icon "9" at bounding box center [577, 267] width 87 height 87
click at [431, 210] on input "e. 9" at bounding box center [431, 208] width 0 height 6
radio input "true"
click at [436, 368] on button "Next" at bounding box center [430, 358] width 117 height 29
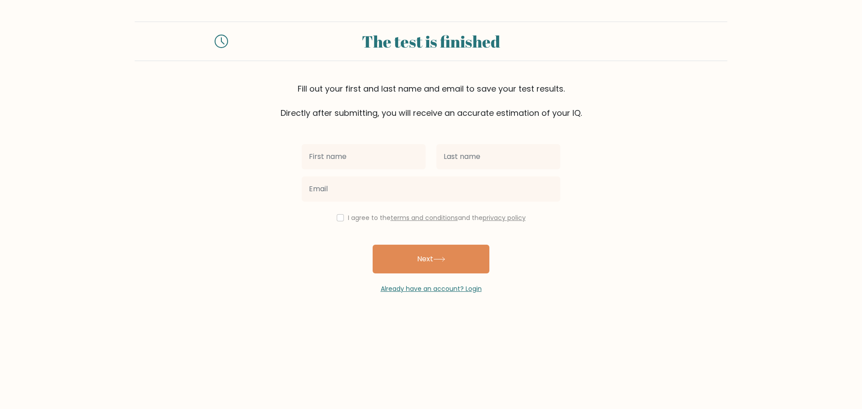
click at [381, 155] on input "text" at bounding box center [364, 156] width 124 height 25
type input "Akein"
click at [457, 155] on input "text" at bounding box center [498, 156] width 124 height 25
type input "Vithanage"
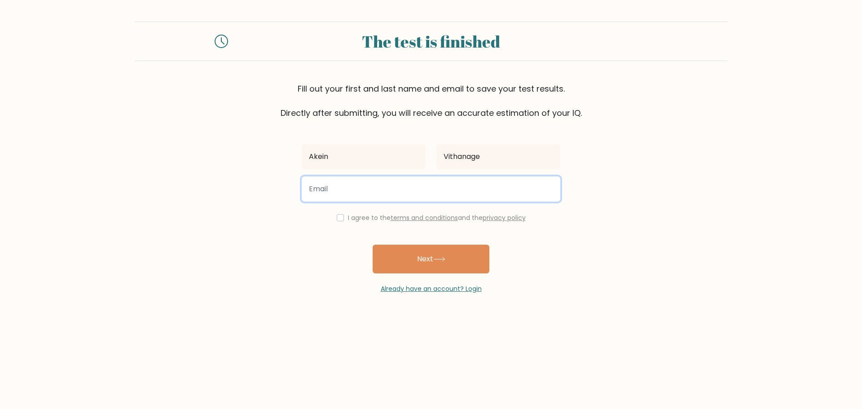
click at [412, 188] on input "email" at bounding box center [431, 188] width 258 height 25
type input "akeinvithanage@gmail.com"
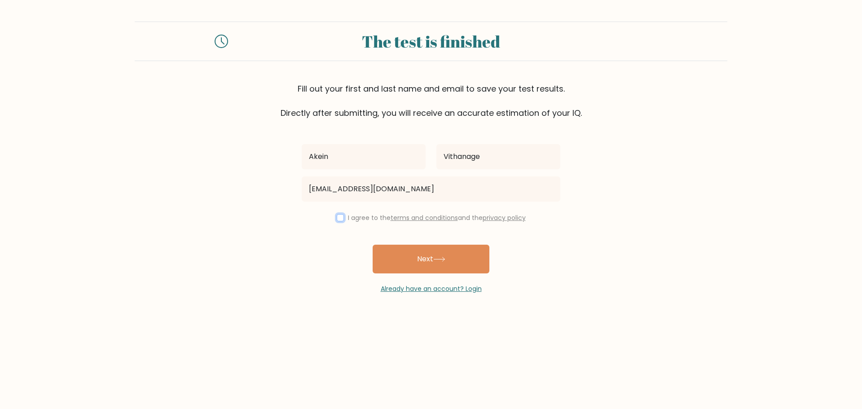
click at [338, 216] on input "checkbox" at bounding box center [340, 217] width 7 height 7
checkbox input "true"
click at [423, 258] on button "Next" at bounding box center [430, 259] width 117 height 29
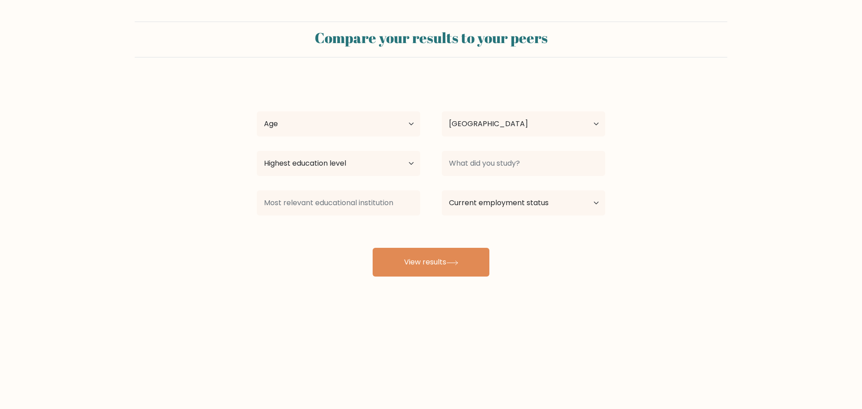
select select "LK"
click at [393, 121] on select "Age Under 18 years old 18-24 years old 25-34 years old 35-44 years old 45-54 ye…" at bounding box center [338, 123] width 163 height 25
select select "min_18"
click at [257, 111] on select "Age Under 18 years old 18-24 years old 25-34 years old 35-44 years old 45-54 ye…" at bounding box center [338, 123] width 163 height 25
click at [401, 165] on select "Highest education level No schooling Primary Lower Secondary Upper Secondary Oc…" at bounding box center [338, 163] width 163 height 25
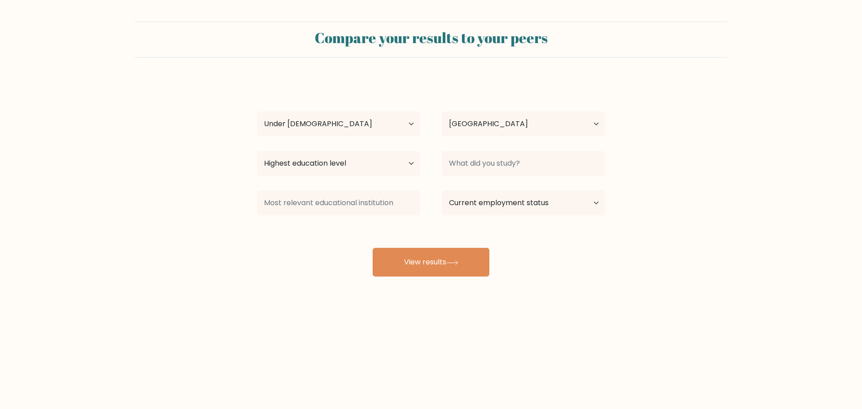
drag, startPoint x: 135, startPoint y: 201, endPoint x: 140, endPoint y: 201, distance: 4.9
click at [135, 201] on form "Compare your results to your peers Akein Vithanage Age Under 18 years old 18-24…" at bounding box center [431, 149] width 862 height 255
click at [340, 165] on select "Highest education level No schooling Primary Lower Secondary Upper Secondary Oc…" at bounding box center [338, 163] width 163 height 25
select select "upper_secondary"
click at [257, 151] on select "Highest education level No schooling Primary Lower Secondary Upper Secondary Oc…" at bounding box center [338, 163] width 163 height 25
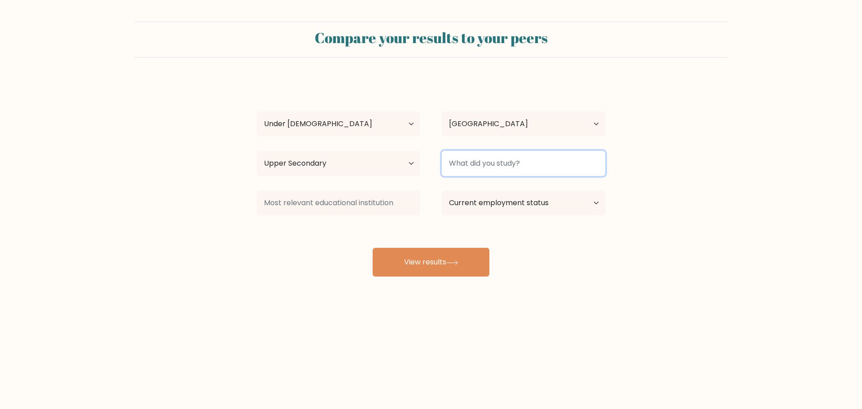
click at [517, 165] on input at bounding box center [523, 163] width 163 height 25
drag, startPoint x: 735, startPoint y: 162, endPoint x: 696, endPoint y: 163, distance: 39.5
click at [736, 162] on form "Compare your results to your peers Akein Vithanage Age Under 18 years old 18-24…" at bounding box center [431, 149] width 862 height 255
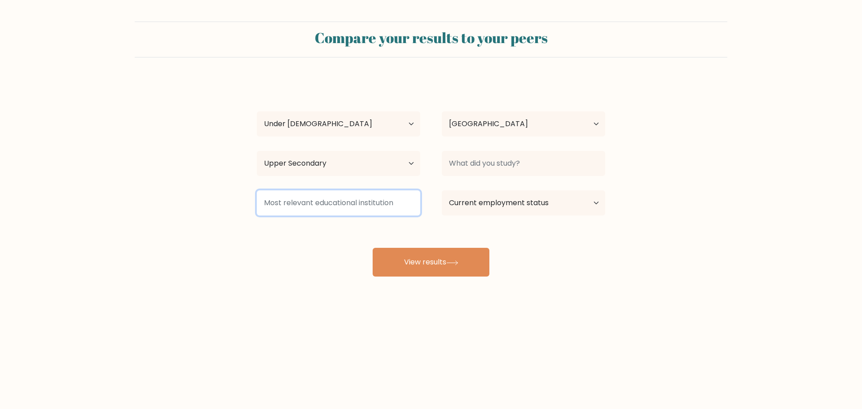
click at [398, 210] on input at bounding box center [338, 202] width 163 height 25
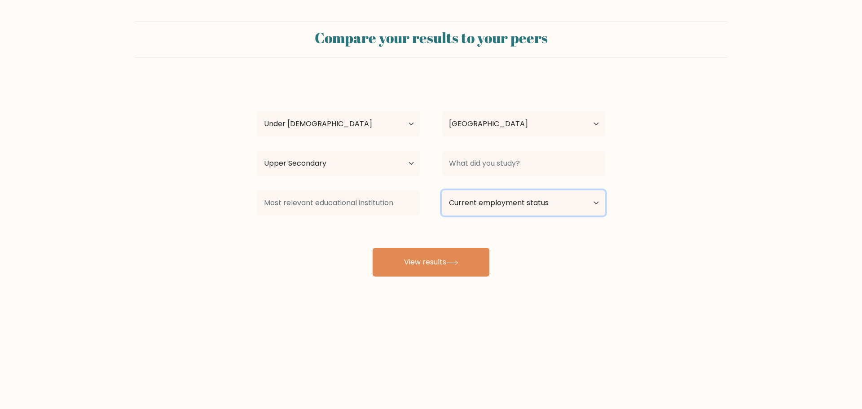
click at [562, 192] on select "Current employment status Employed Student Retired Other / prefer not to answer" at bounding box center [523, 202] width 163 height 25
select select "student"
click at [442, 190] on select "Current employment status Employed Student Retired Other / prefer not to answer" at bounding box center [523, 202] width 163 height 25
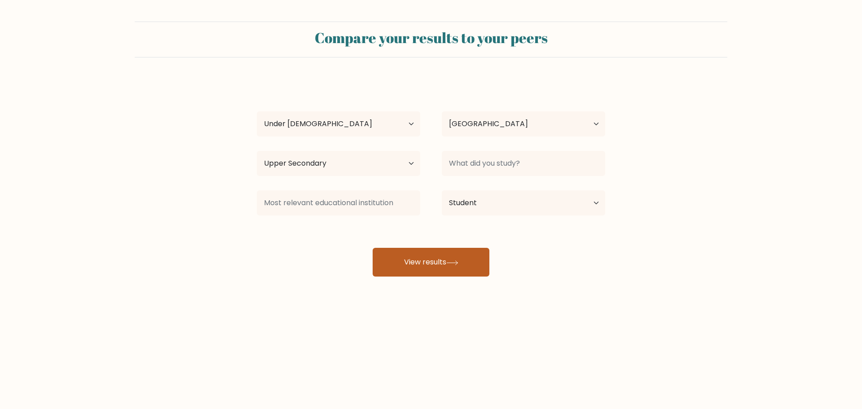
click at [428, 253] on button "View results" at bounding box center [430, 262] width 117 height 29
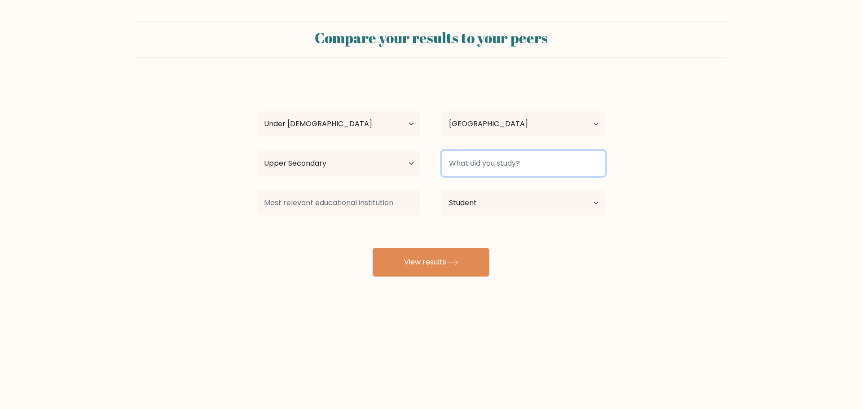
click at [490, 169] on input at bounding box center [523, 163] width 163 height 25
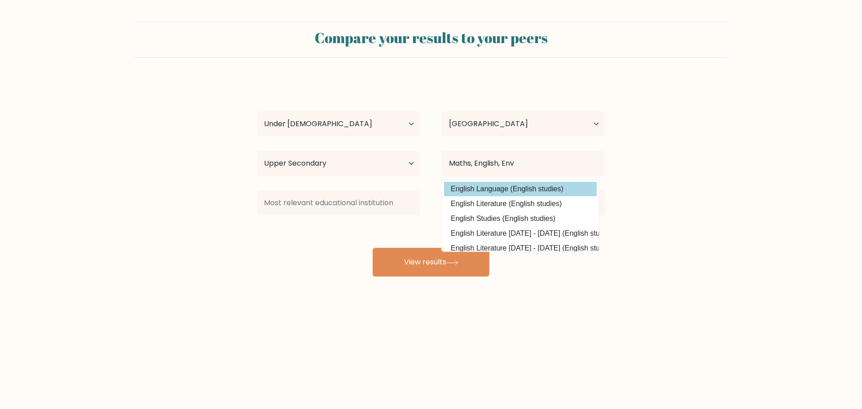
click at [554, 191] on option "English Language (English studies)" at bounding box center [520, 189] width 153 height 14
type input "English Language"
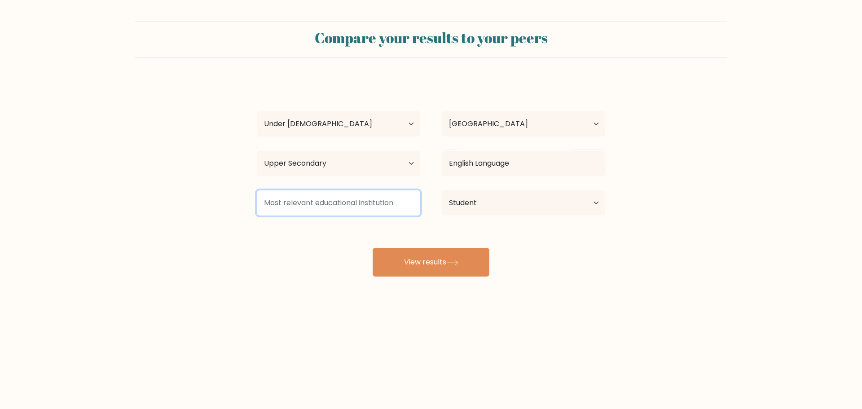
click at [364, 211] on input at bounding box center [338, 202] width 163 height 25
click at [400, 199] on input at bounding box center [338, 202] width 163 height 25
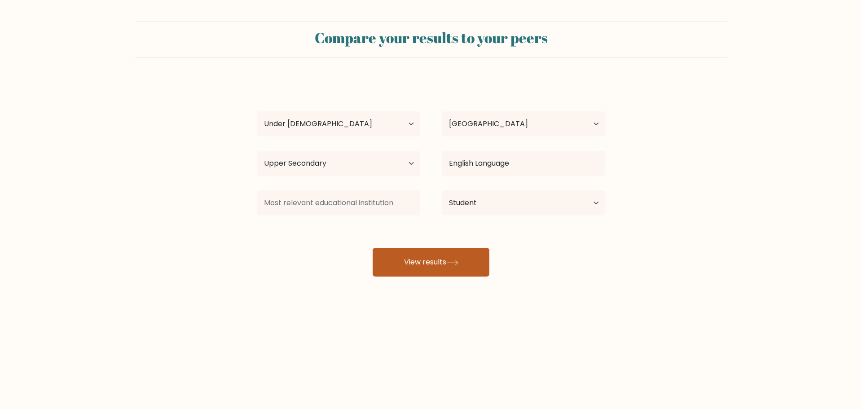
click at [454, 267] on button "View results" at bounding box center [430, 262] width 117 height 29
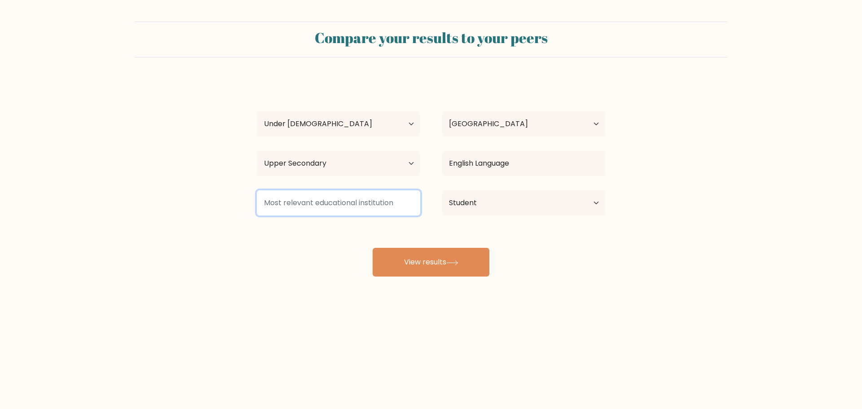
click at [370, 209] on input at bounding box center [338, 202] width 163 height 25
type input "k"
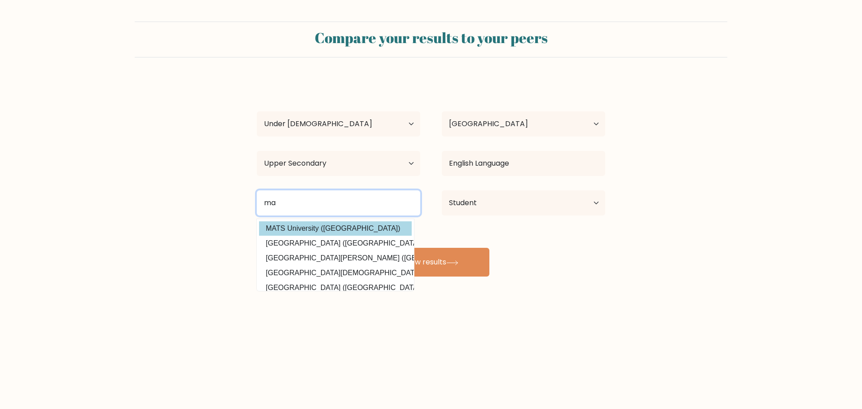
type input "m"
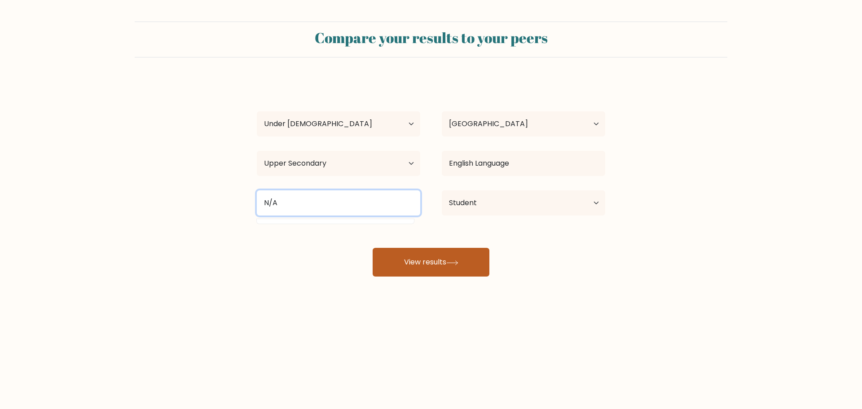
type input "N/A"
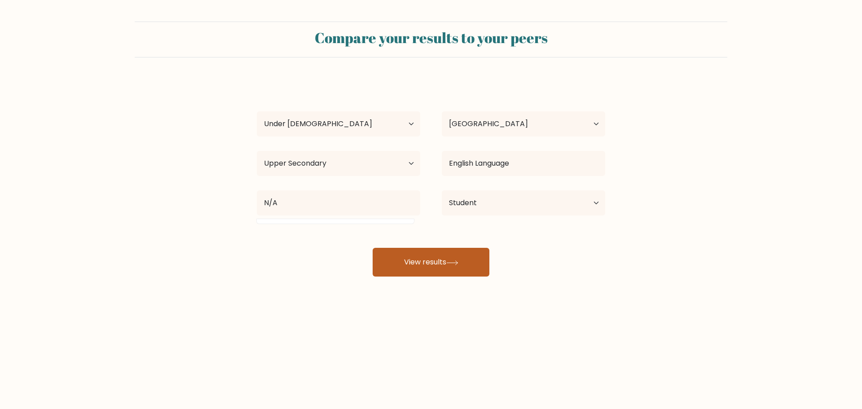
click at [462, 269] on button "View results" at bounding box center [430, 262] width 117 height 29
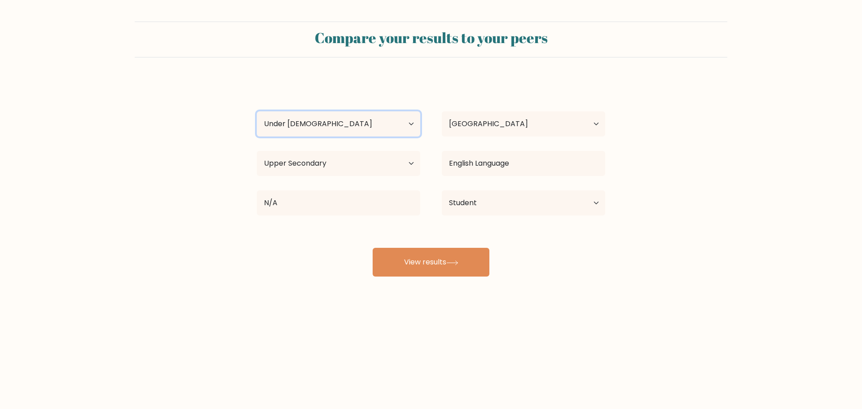
click at [390, 130] on select "Age Under 18 years old 18-24 years old 25-34 years old 35-44 years old 45-54 ye…" at bounding box center [338, 123] width 163 height 25
click at [389, 122] on select "Age Under 18 years old 18-24 years old 25-34 years old 35-44 years old 45-54 ye…" at bounding box center [338, 123] width 163 height 25
click at [366, 162] on select "Highest education level No schooling Primary Lower Secondary Upper Secondary Oc…" at bounding box center [338, 163] width 163 height 25
select select "lower_secondary"
click at [257, 151] on select "Highest education level No schooling Primary Lower Secondary Upper Secondary Oc…" at bounding box center [338, 163] width 163 height 25
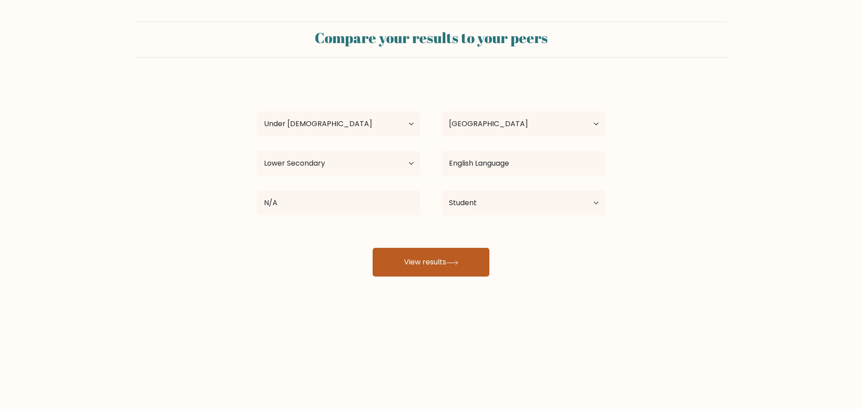
click at [475, 262] on button "View results" at bounding box center [430, 262] width 117 height 29
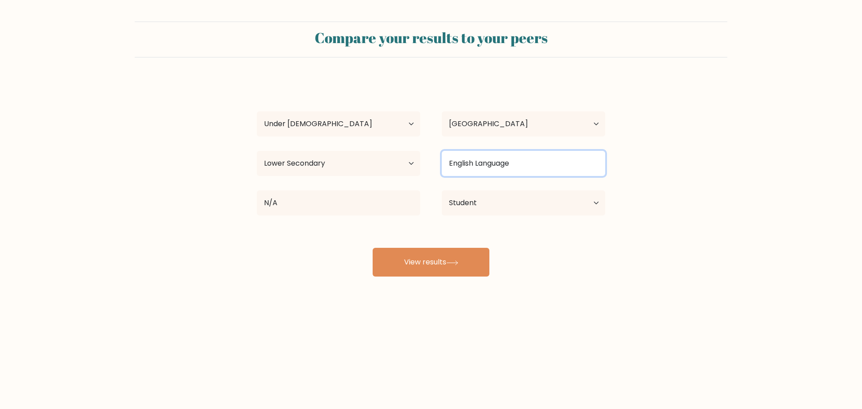
click at [482, 170] on input "English Language" at bounding box center [523, 163] width 163 height 25
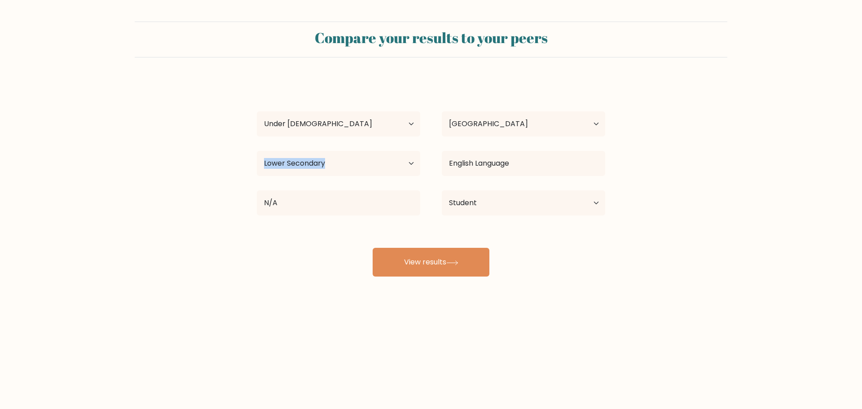
drag, startPoint x: 508, startPoint y: 175, endPoint x: 413, endPoint y: 161, distance: 95.8
click at [413, 161] on div "Highest education level No schooling Primary Lower Secondary Upper Secondary Oc…" at bounding box center [431, 163] width 370 height 32
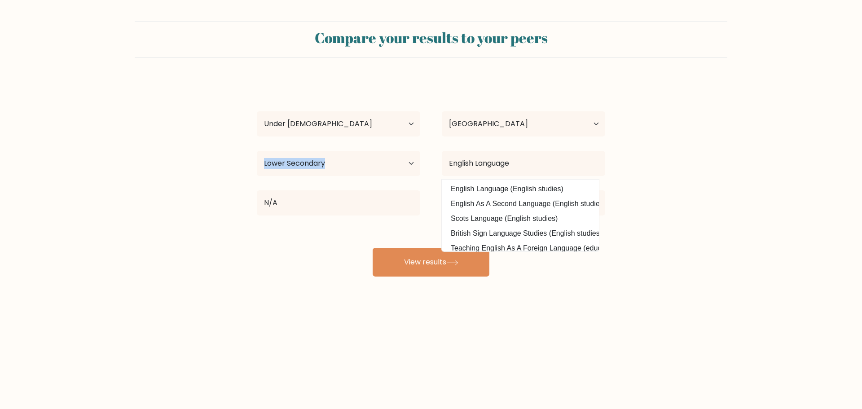
click at [461, 142] on div "Akein Vithanage Age Under 18 years old 18-24 years old 25-34 years old 35-44 ye…" at bounding box center [430, 177] width 359 height 197
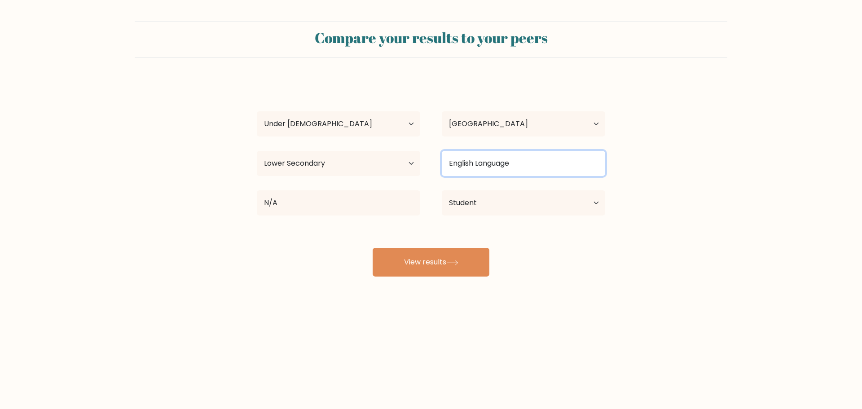
click at [499, 160] on input "English Language" at bounding box center [523, 163] width 163 height 25
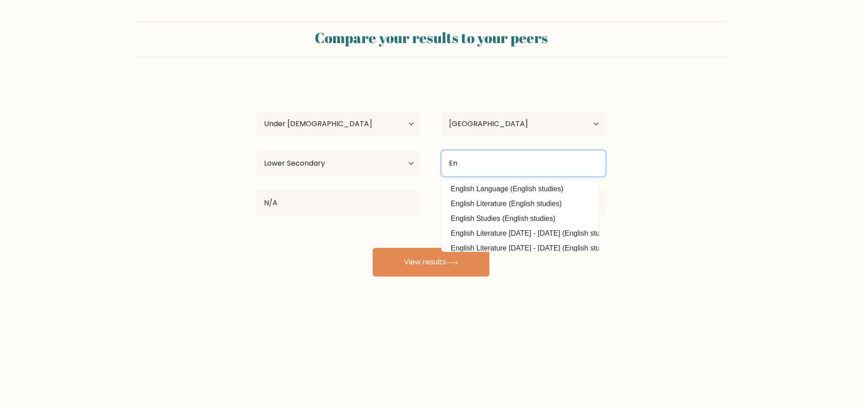
type input "E"
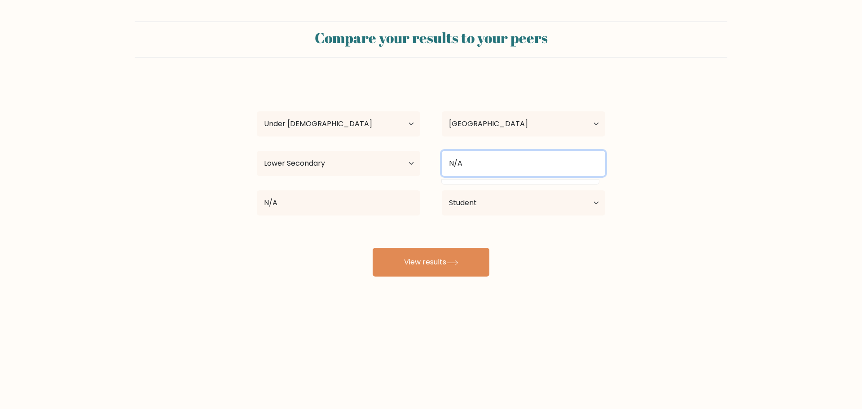
type input "N/A"
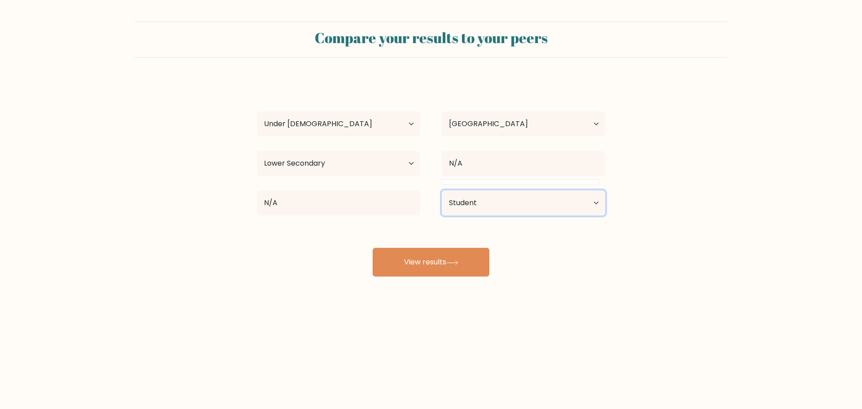
click at [457, 201] on select "Current employment status Employed Student Retired Other / prefer not to answer" at bounding box center [523, 202] width 163 height 25
click at [462, 206] on select "Current employment status Employed Student Retired Other / prefer not to answer" at bounding box center [523, 202] width 163 height 25
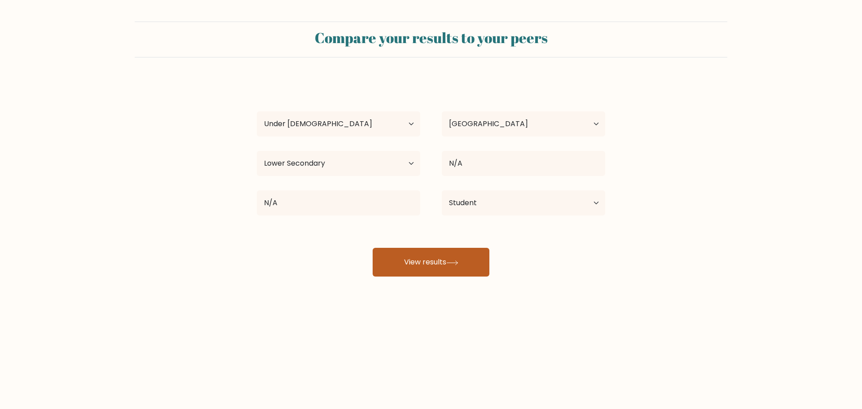
click at [447, 268] on button "View results" at bounding box center [430, 262] width 117 height 29
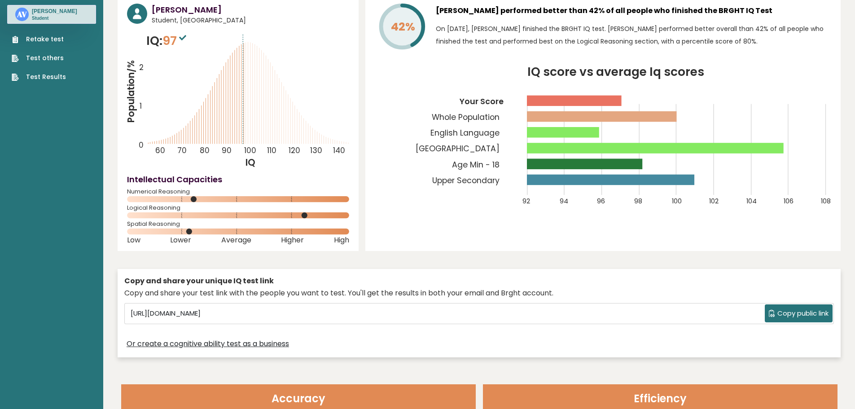
scroll to position [45, 0]
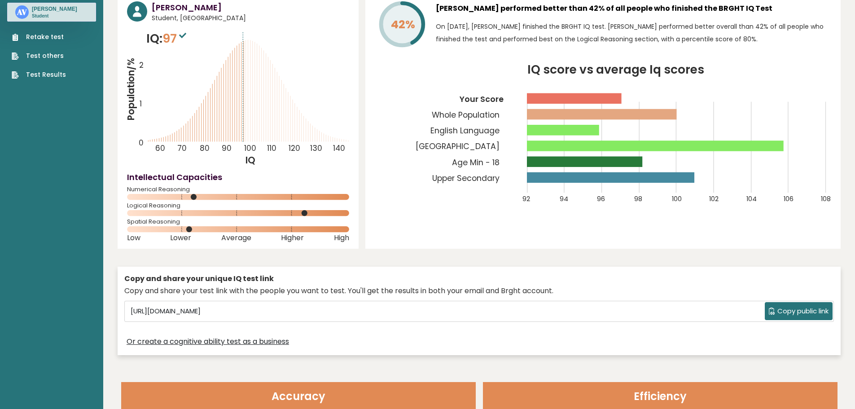
click at [323, 210] on div "Logical Reasoning" at bounding box center [238, 211] width 222 height 14
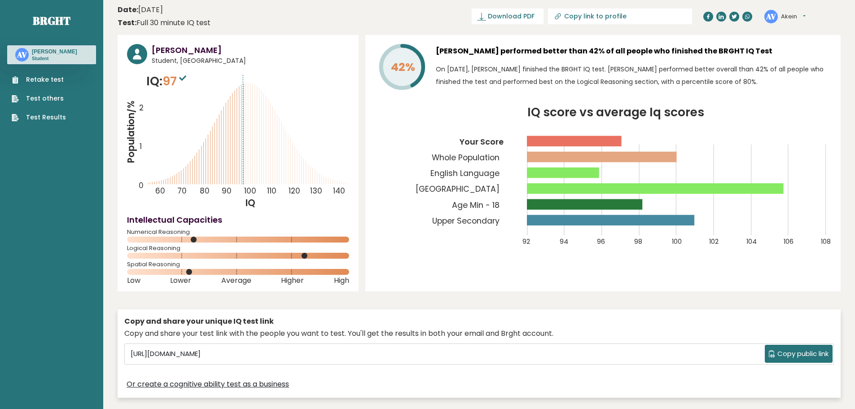
scroll to position [0, 0]
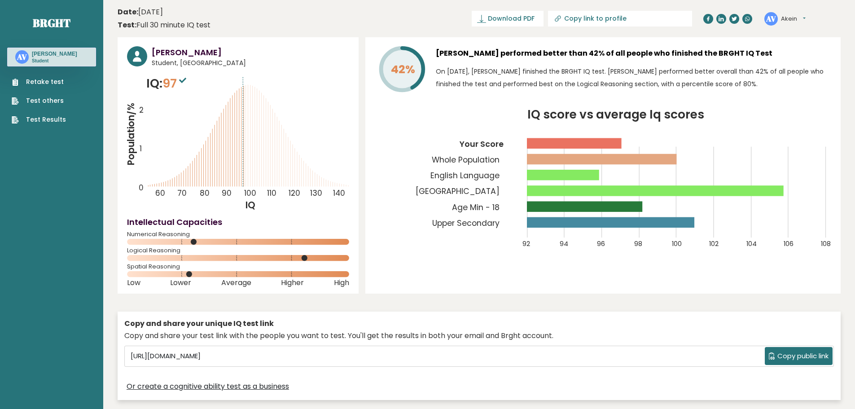
click at [471, 305] on div "[PERSON_NAME] Student, [GEOGRAPHIC_DATA] IQ: 97 Population/% IQ 0 1 2 60 70 80 …" at bounding box center [479, 220] width 723 height 367
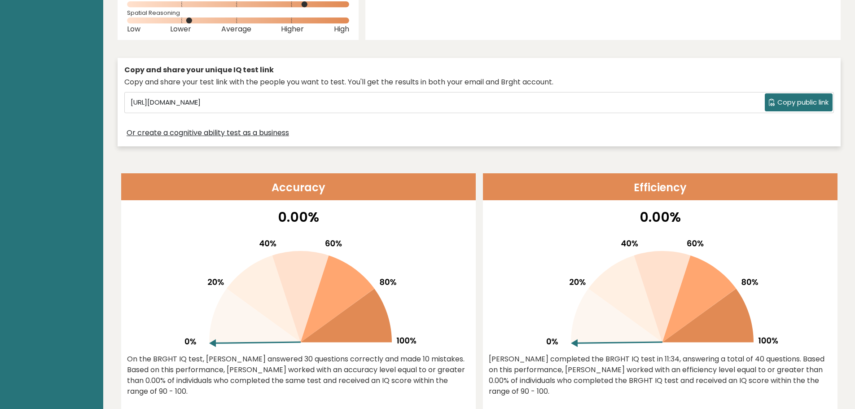
scroll to position [269, 0]
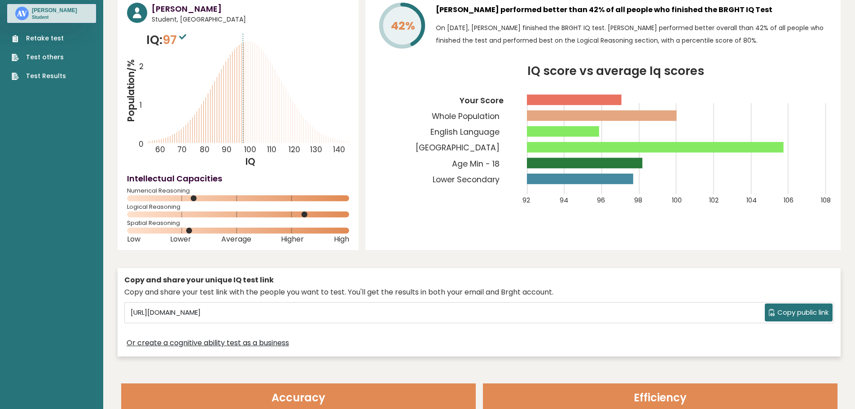
scroll to position [45, 0]
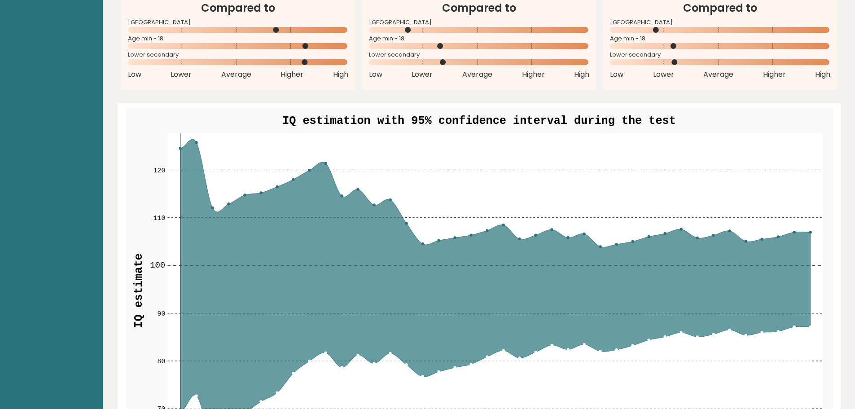
scroll to position [898, 0]
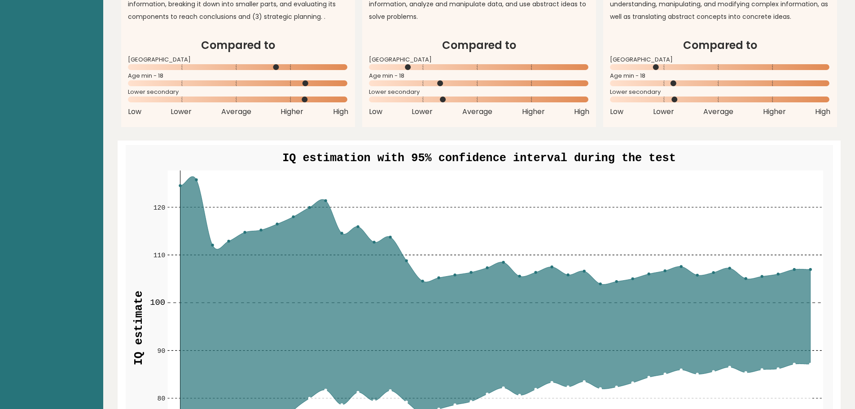
drag, startPoint x: 309, startPoint y: 161, endPoint x: 436, endPoint y: 159, distance: 127.0
click at [436, 159] on text "IQ estimation with 95% confidence interval during the test" at bounding box center [479, 158] width 394 height 13
click at [515, 146] on g "70 70 80 80 90 90 100 100 110 110 120 120 1 5 10 15 20 25 30 35 40 IQ estimatio…" at bounding box center [479, 333] width 707 height 377
click at [560, 157] on text "IQ estimation with 95% confidence interval during the test" at bounding box center [479, 158] width 394 height 13
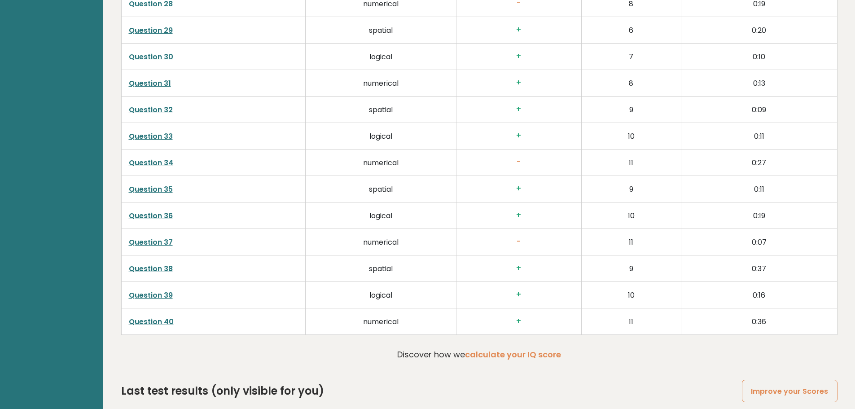
scroll to position [2244, 0]
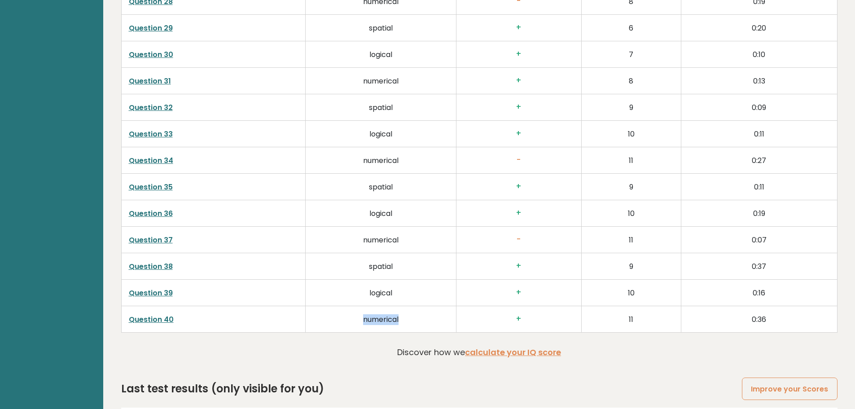
drag, startPoint x: 355, startPoint y: 324, endPoint x: 430, endPoint y: 322, distance: 75.9
click at [430, 322] on td "numerical" at bounding box center [381, 319] width 151 height 26
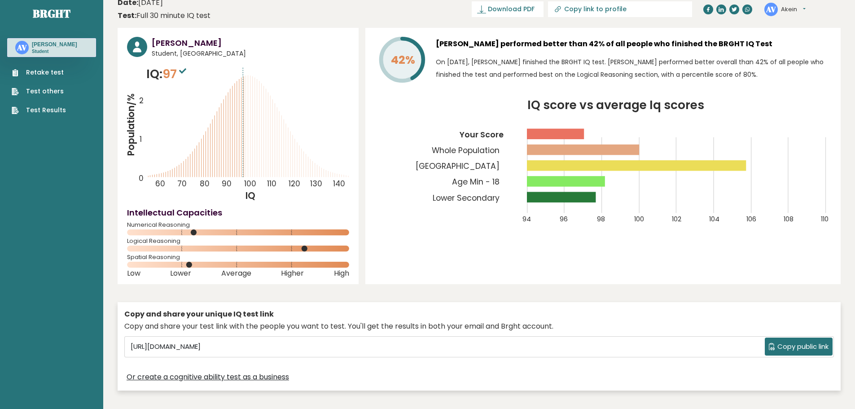
scroll to position [0, 0]
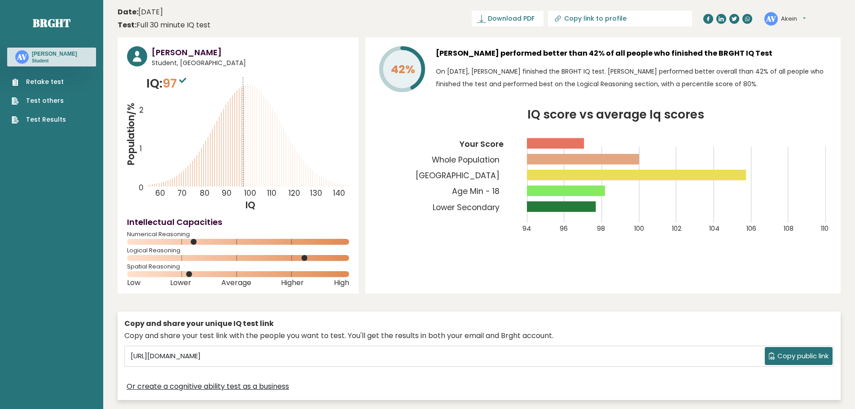
click at [394, 194] on icon "IQ score vs average Iq scores 94 96 98 100 102 104 106 108 110 Your Score Whole…" at bounding box center [603, 176] width 456 height 135
drag, startPoint x: 126, startPoint y: 253, endPoint x: 175, endPoint y: 245, distance: 50.0
click at [175, 245] on div "Akein Vithanage Student, Sri Lanka IQ: 97 Population/% IQ 0 1 2 60 70 80 90 100…" at bounding box center [238, 165] width 241 height 256
click at [174, 245] on div "Numerical Reasoning" at bounding box center [238, 239] width 222 height 14
click at [575, 123] on tspan "IQ score vs average Iq scores" at bounding box center [615, 114] width 177 height 17
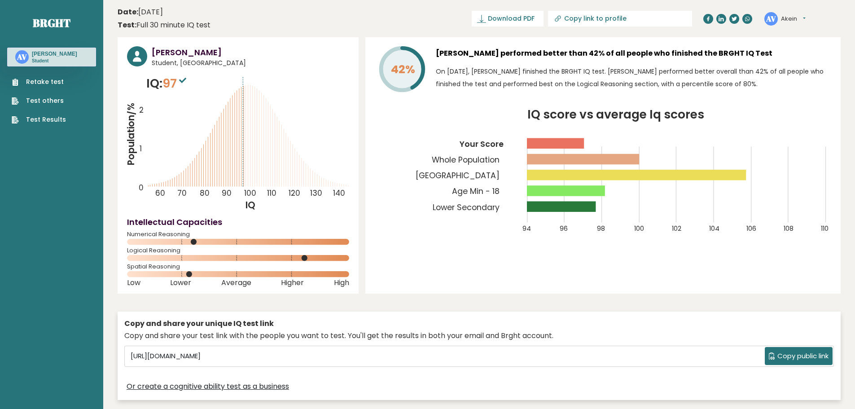
click at [595, 209] on rect at bounding box center [561, 206] width 69 height 10
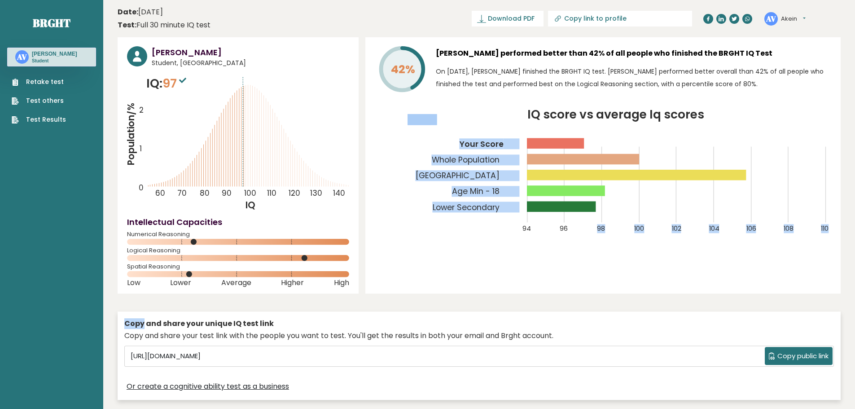
drag, startPoint x: 595, startPoint y: 209, endPoint x: 603, endPoint y: 207, distance: 8.8
click at [603, 207] on icon "IQ score vs average Iq scores 94 96 98 100 102 104 106 108 110 Your Score Whole…" at bounding box center [603, 176] width 456 height 135
click at [602, 208] on rect at bounding box center [601, 185] width 0 height 76
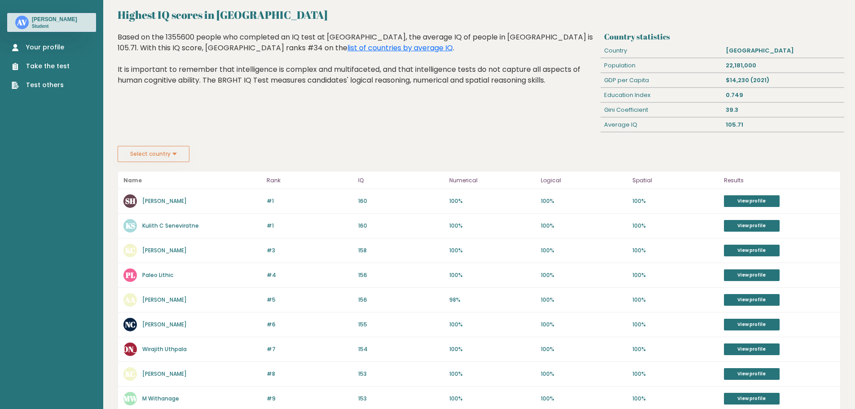
scroll to position [7, 0]
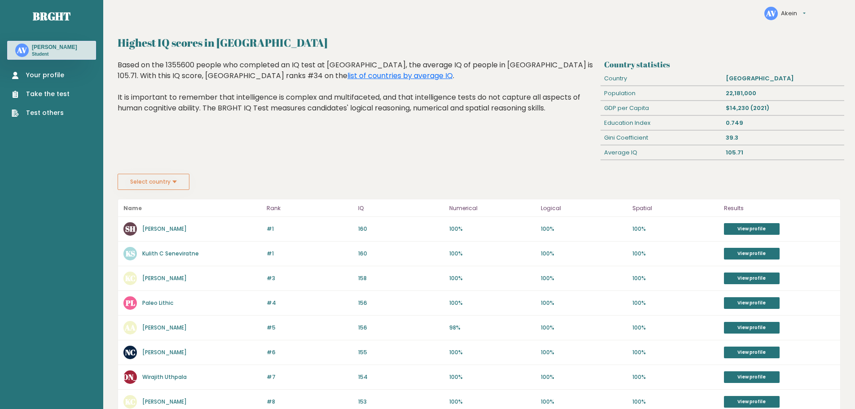
click at [158, 188] on button "Select country" at bounding box center [154, 182] width 72 height 16
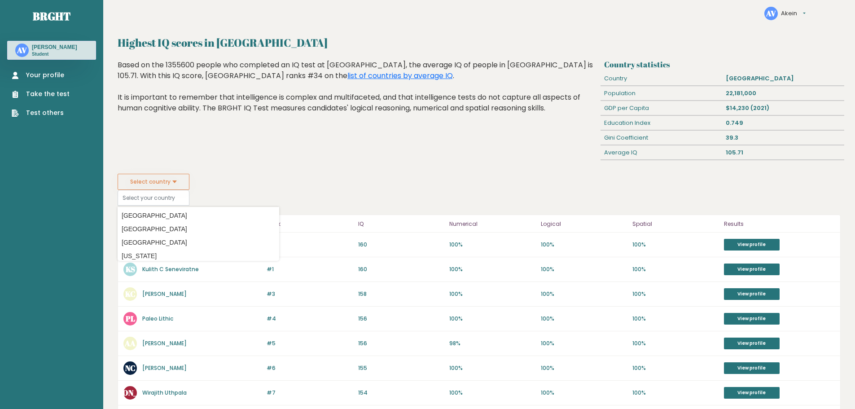
click at [281, 164] on div "Highest IQ scores in [GEOGRAPHIC_DATA] Based on the 1355600 people who complete…" at bounding box center [357, 117] width 486 height 114
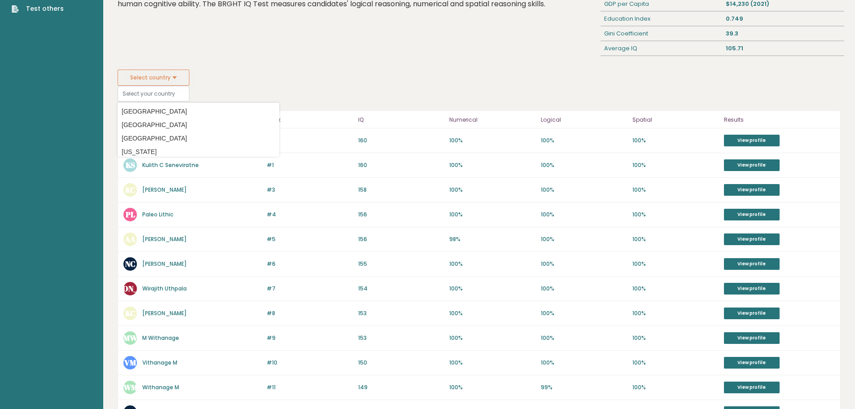
scroll to position [321, 0]
